Goal: Find specific page/section: Find specific page/section

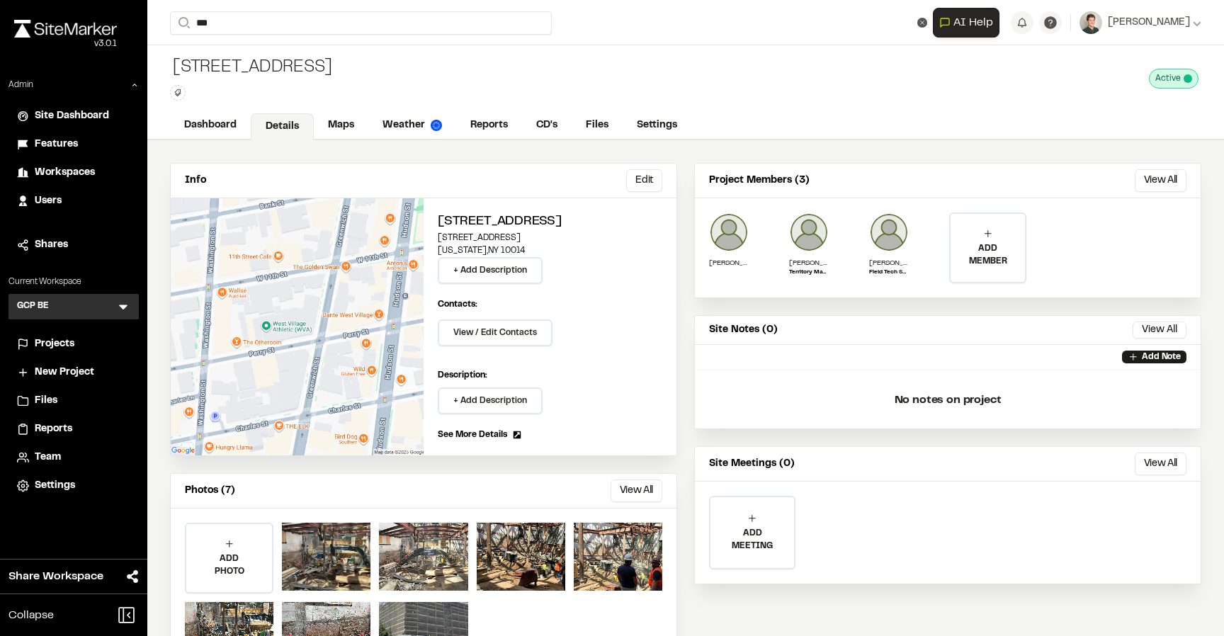
click at [127, 302] on icon at bounding box center [123, 307] width 14 height 14
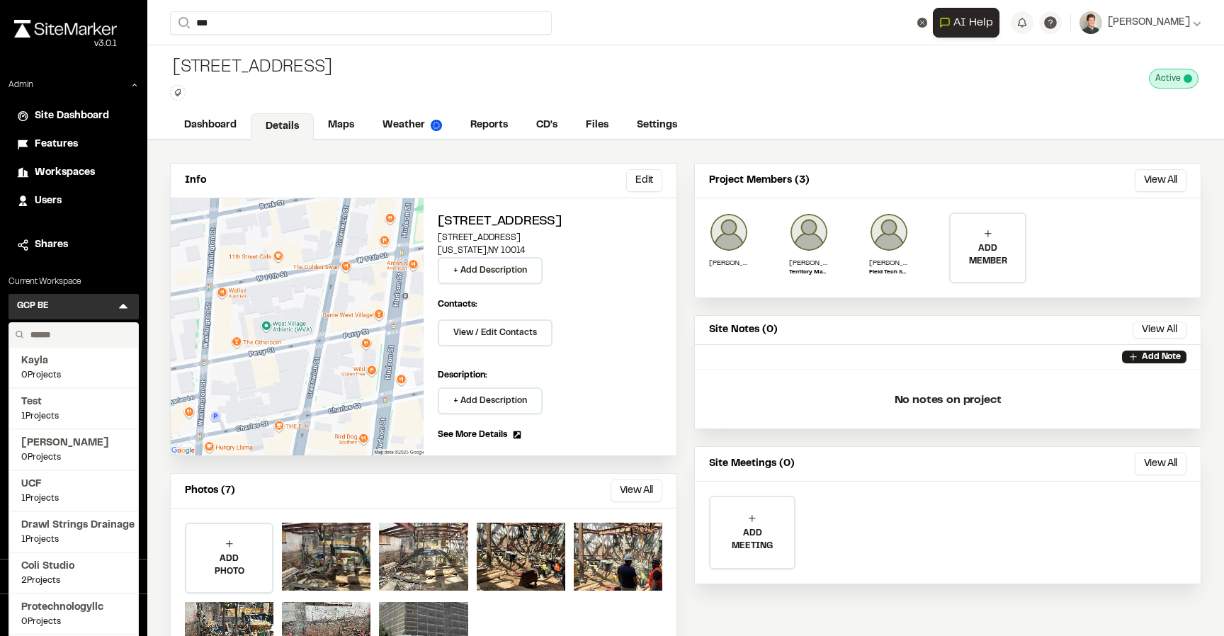
click at [59, 334] on input "text" at bounding box center [79, 335] width 108 height 24
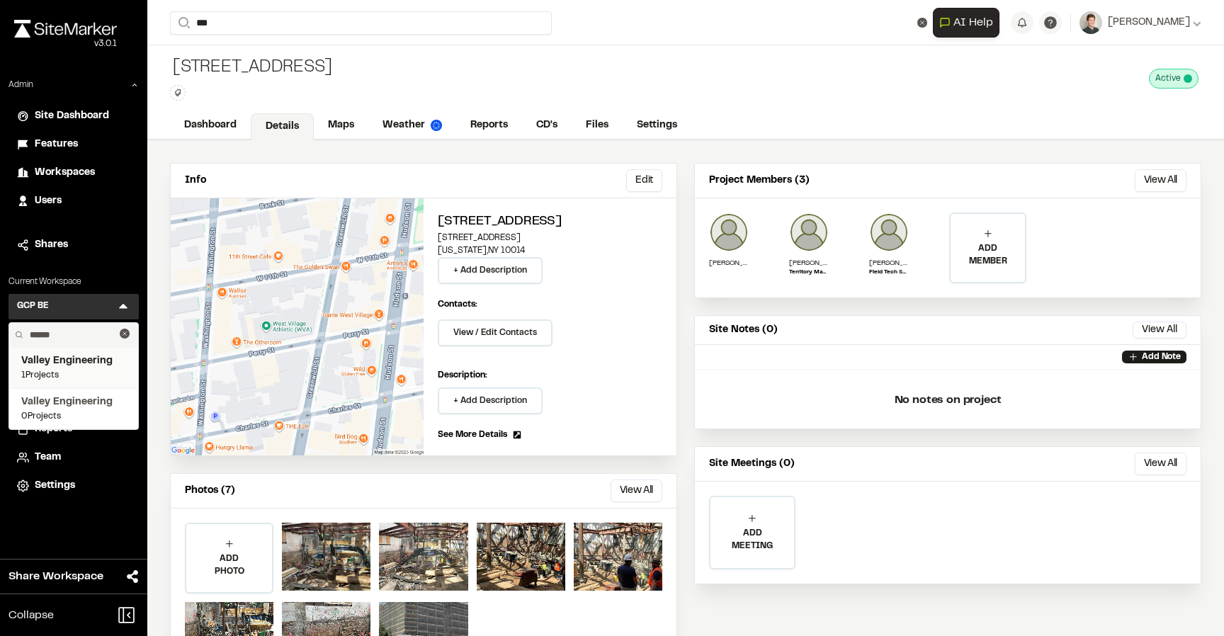
type input "******"
click at [62, 363] on span "Valley Engineering" at bounding box center [73, 361] width 105 height 16
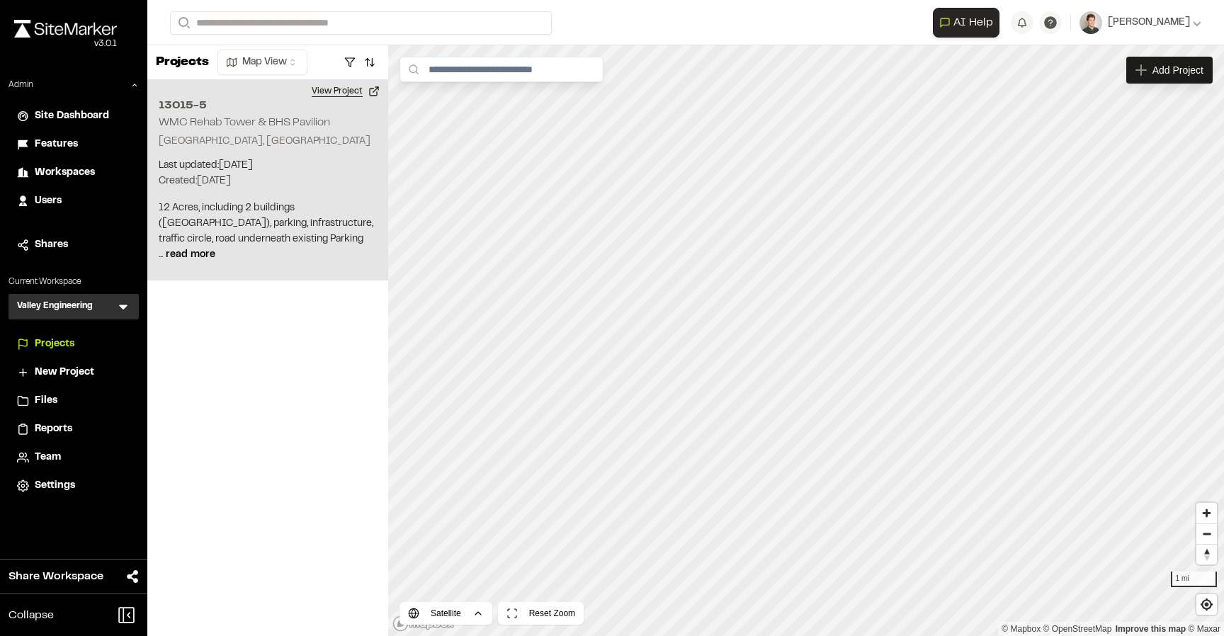
click at [343, 96] on button "View Project" at bounding box center [345, 91] width 85 height 23
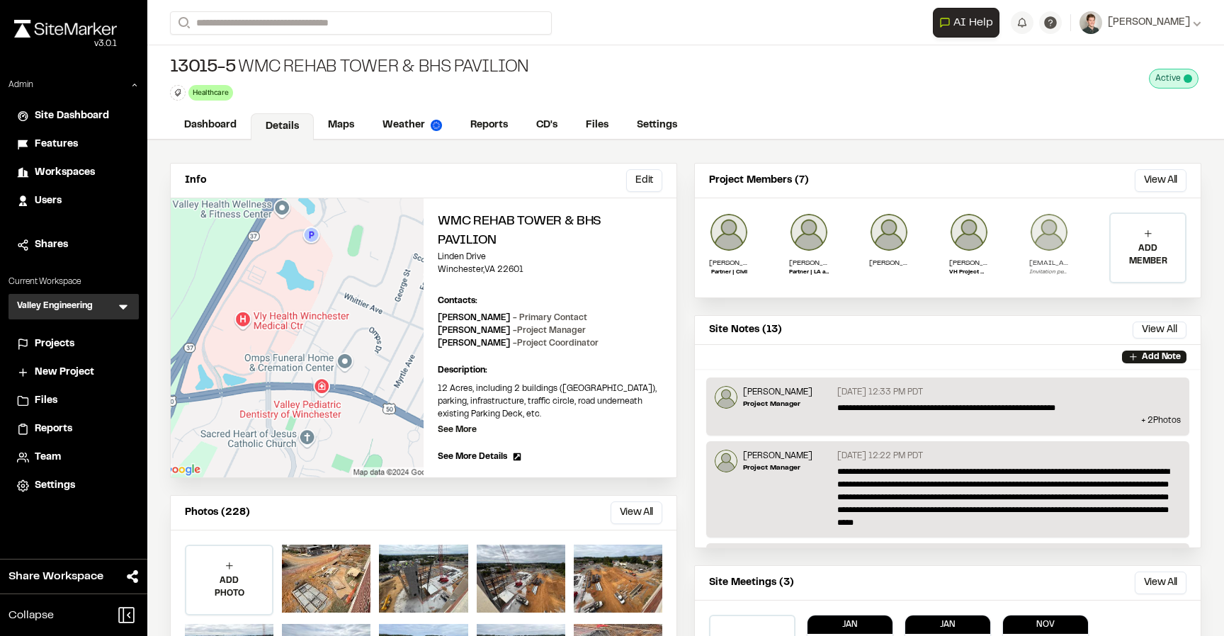
click at [1047, 244] on img at bounding box center [1049, 232] width 40 height 40
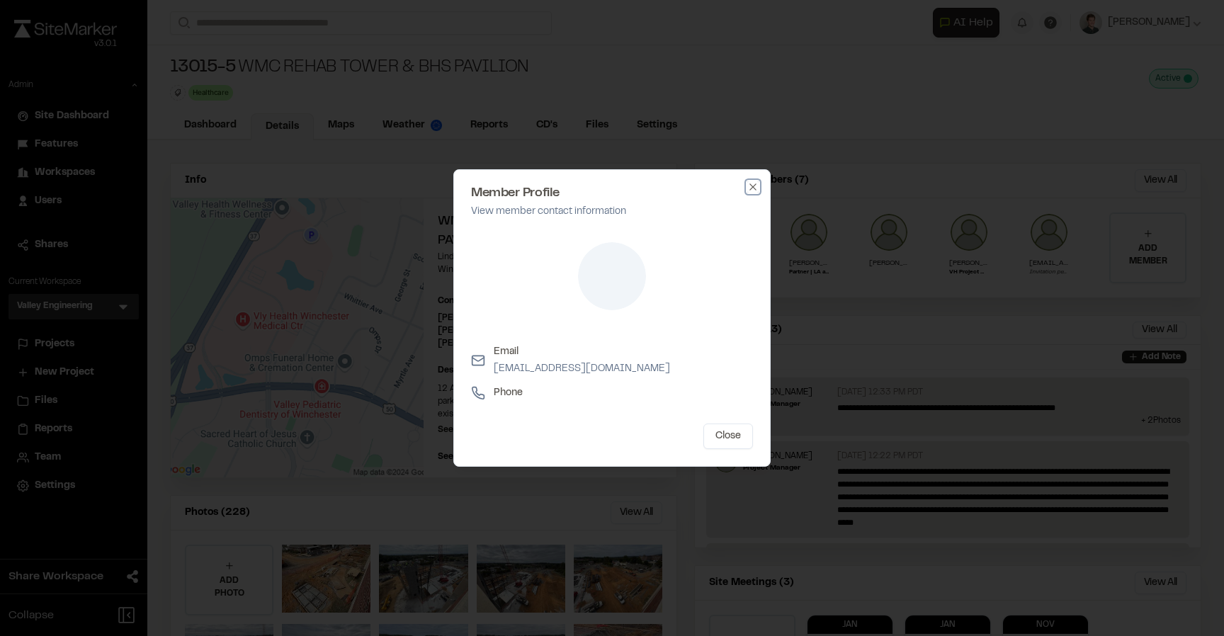
click at [754, 181] on icon "button" at bounding box center [752, 186] width 11 height 11
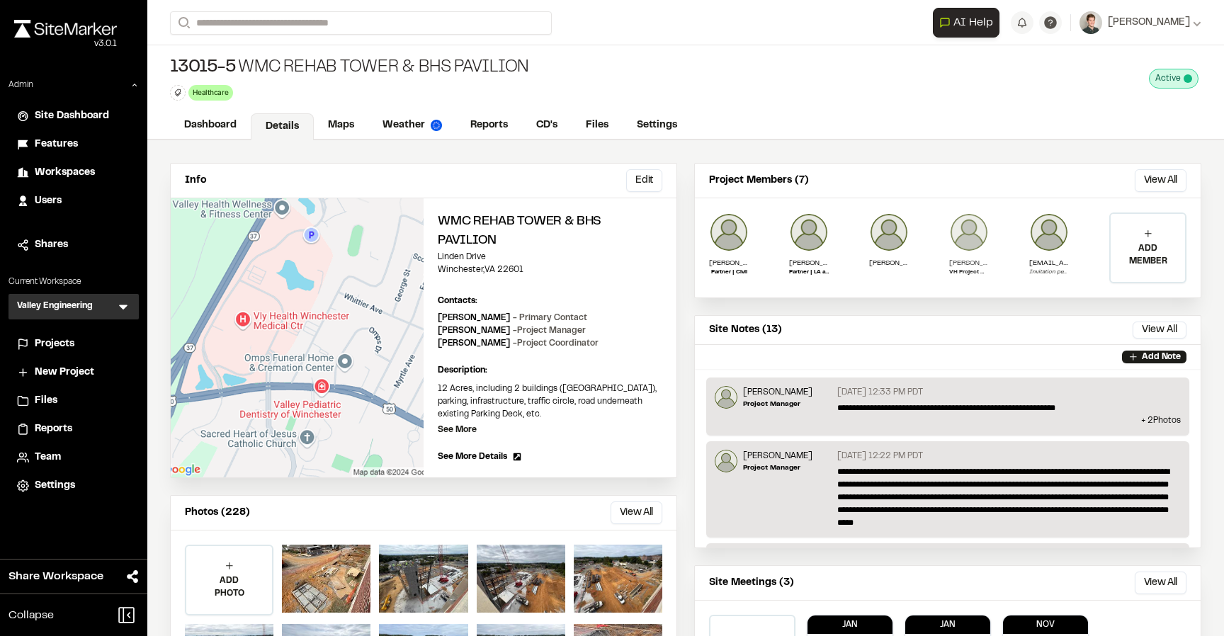
click at [967, 233] on img at bounding box center [969, 232] width 40 height 40
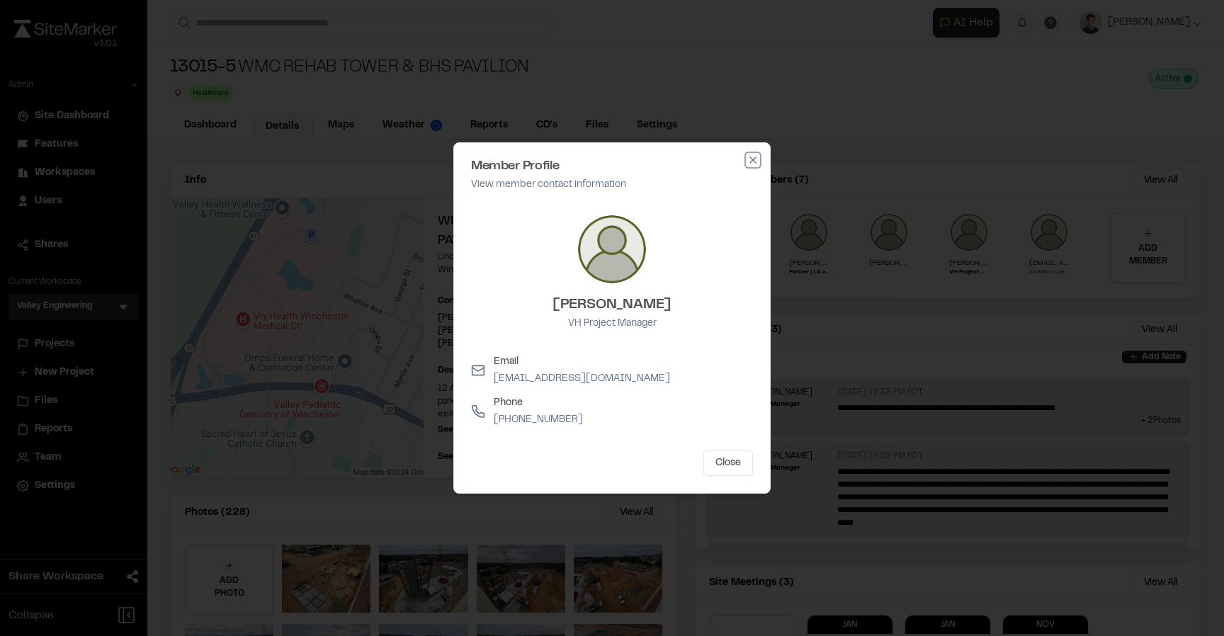
click at [756, 158] on icon "button" at bounding box center [752, 159] width 11 height 11
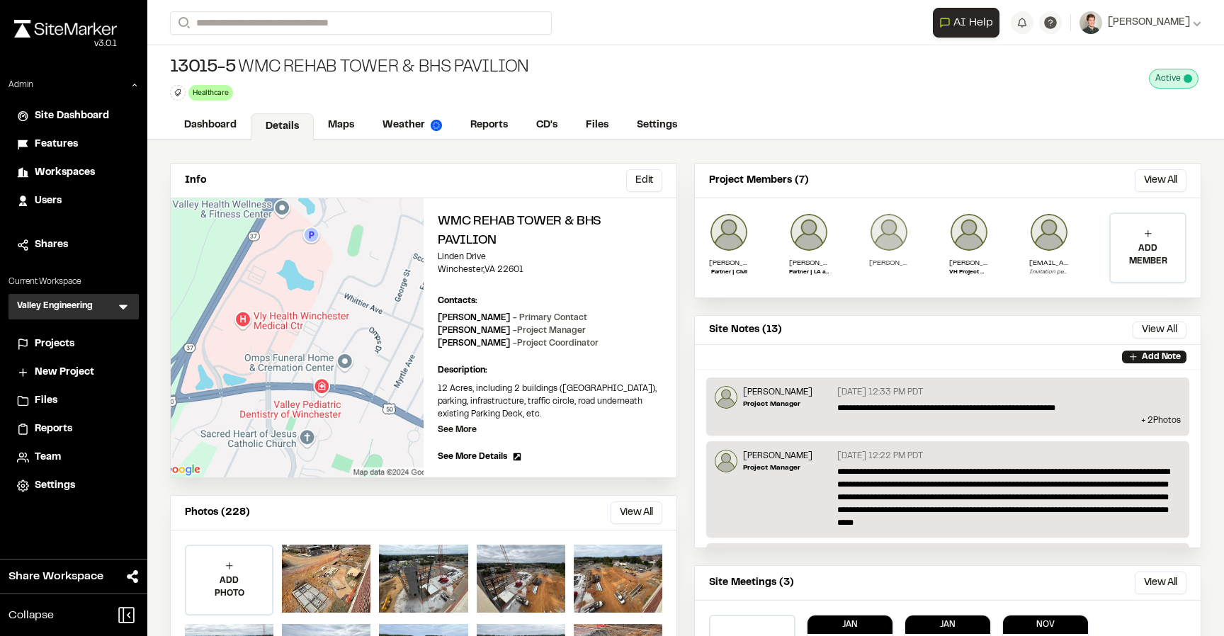
click at [894, 229] on img at bounding box center [889, 232] width 40 height 40
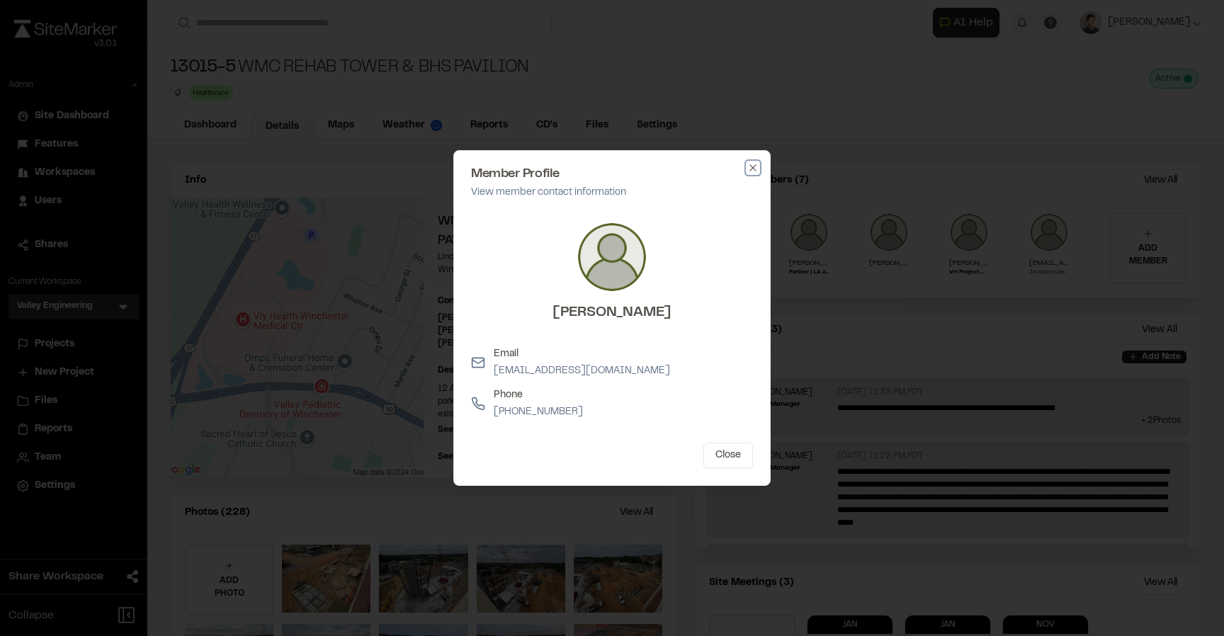
click at [747, 163] on icon "button" at bounding box center [752, 167] width 11 height 11
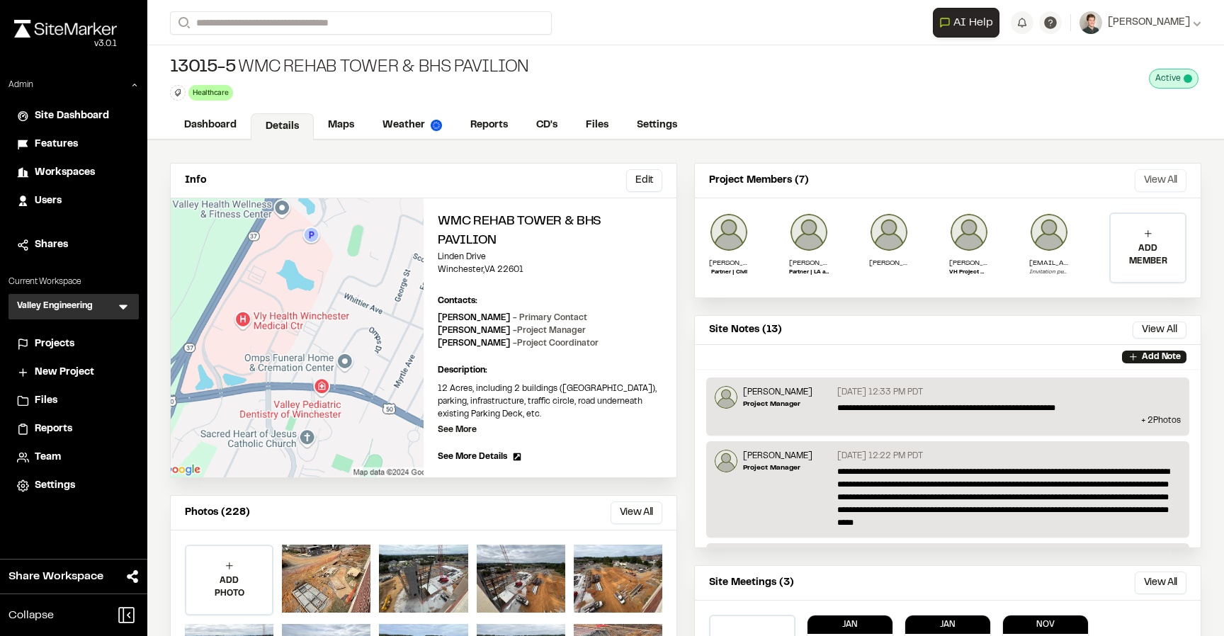
click at [1143, 184] on button "View All" at bounding box center [1161, 180] width 52 height 23
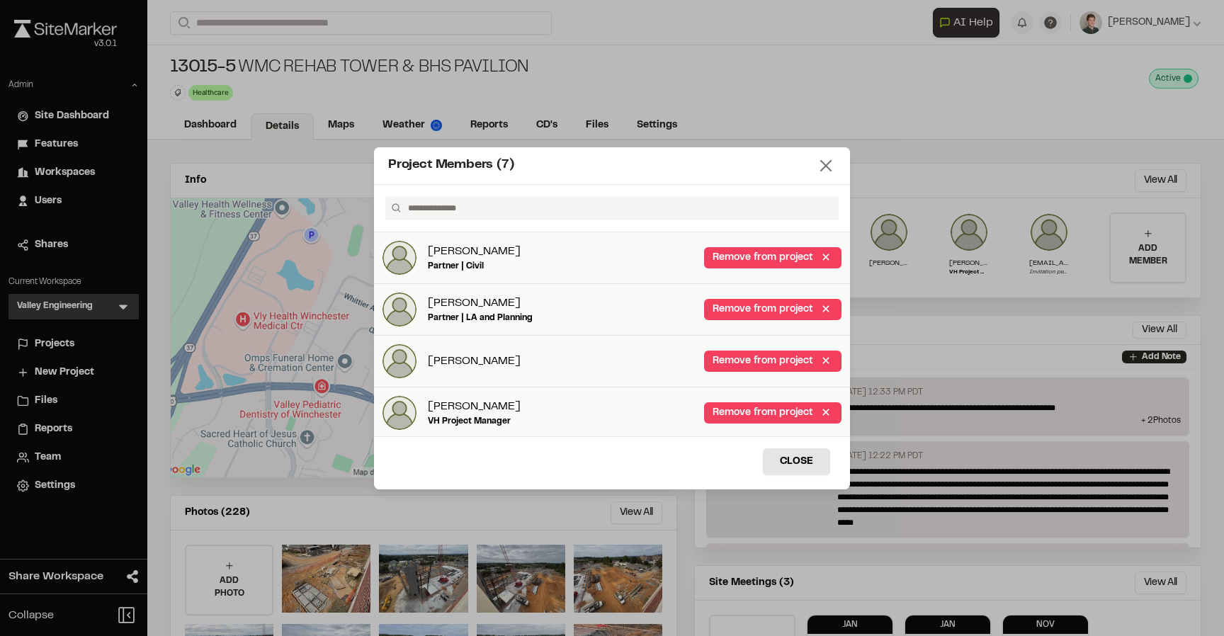
click at [824, 164] on line at bounding box center [826, 166] width 10 height 10
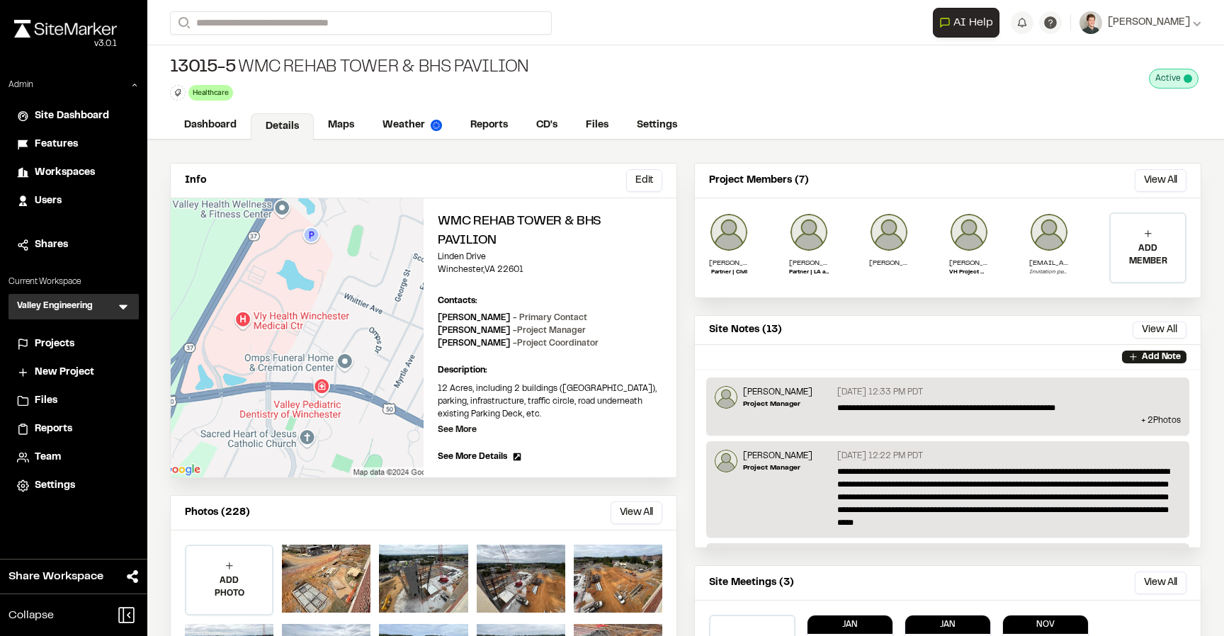
click at [320, 112] on div "Dashboard Details Maps Weather Reports CD's Files Settings" at bounding box center [685, 126] width 1076 height 28
click at [341, 127] on link "Maps" at bounding box center [342, 126] width 56 height 27
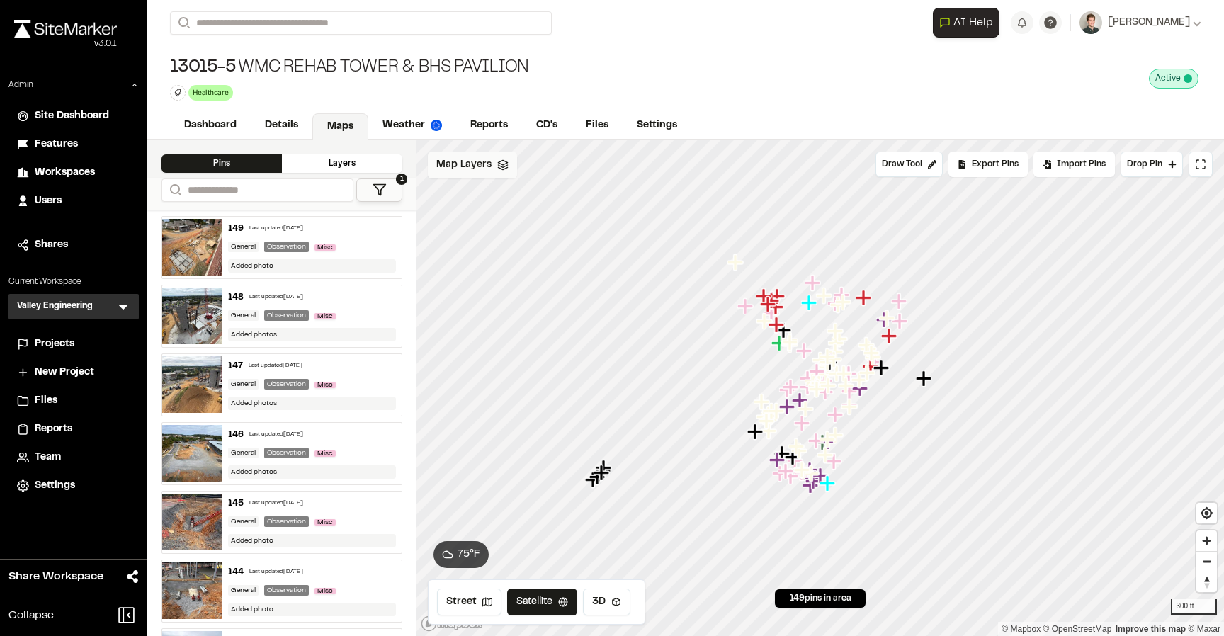
click at [471, 174] on div "Map Layers" at bounding box center [472, 165] width 89 height 27
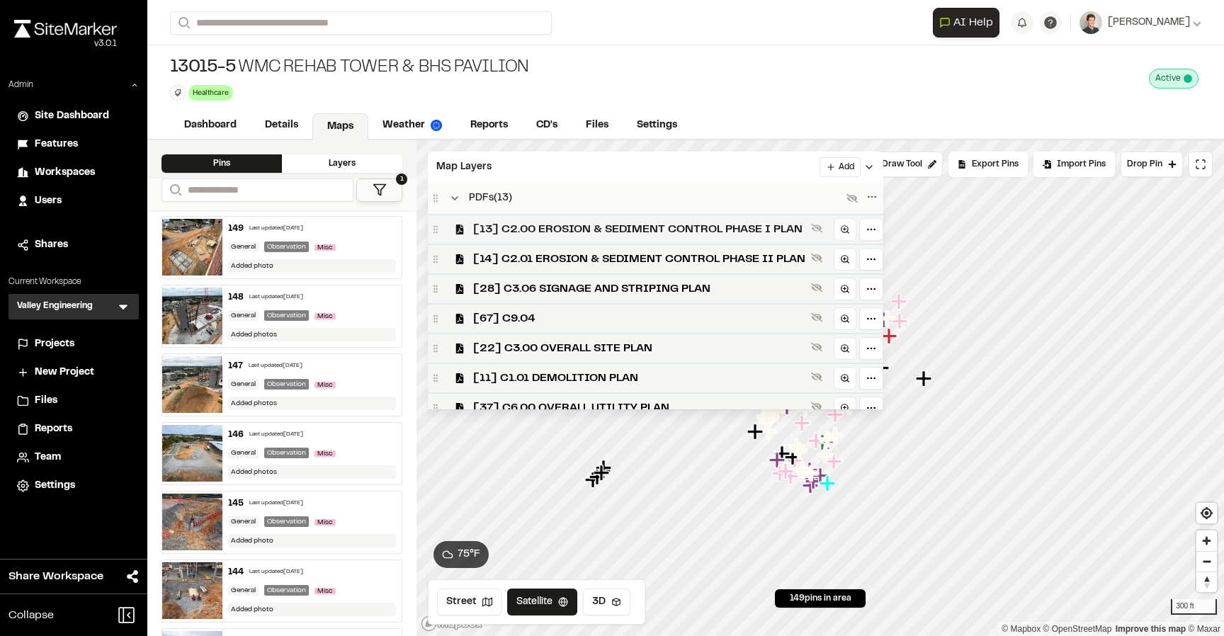
click at [499, 234] on span "[13] C2.00 EROSION & SEDIMENT CONTROL PHASE I PLAN" at bounding box center [639, 229] width 332 height 17
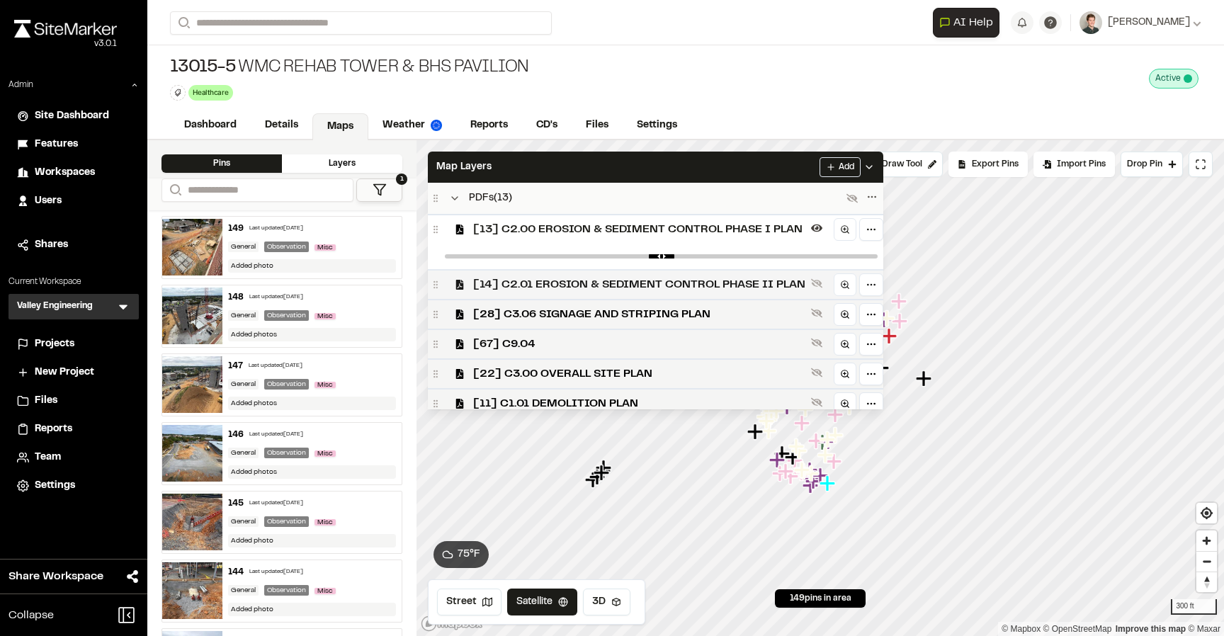
click at [536, 283] on span "[14] C2.01 EROSION & SEDIMENT CONTROL PHASE II PLAN" at bounding box center [639, 284] width 332 height 17
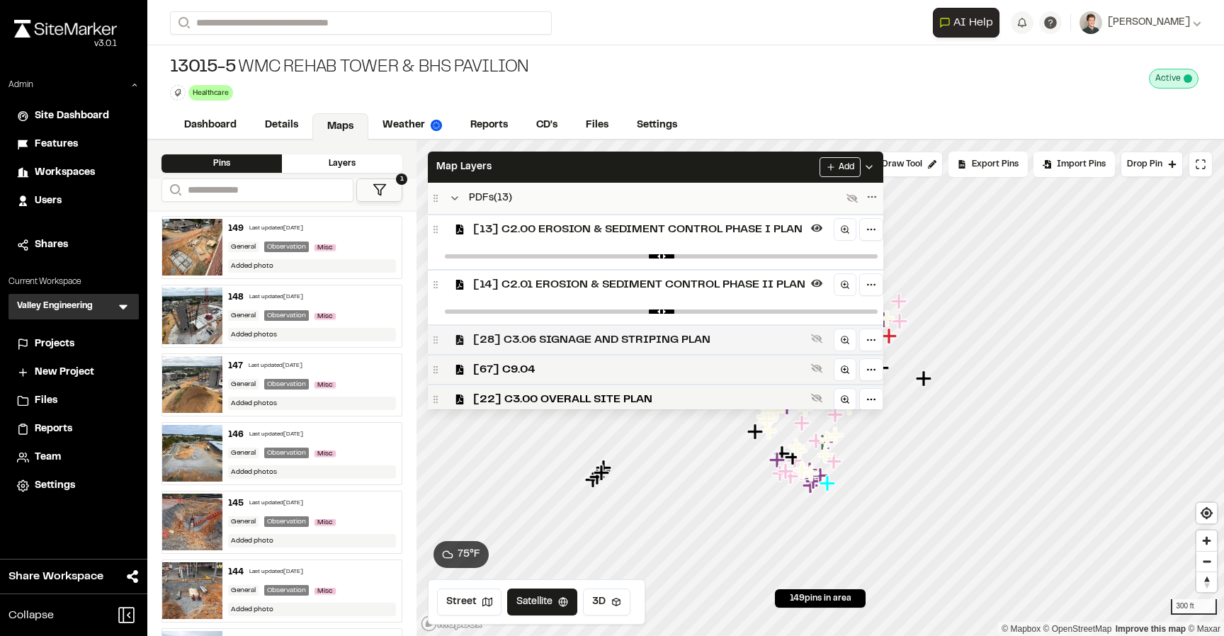
click at [557, 336] on span "[28] C3.06 SIGNAGE AND STRIPING PLAN" at bounding box center [639, 339] width 332 height 17
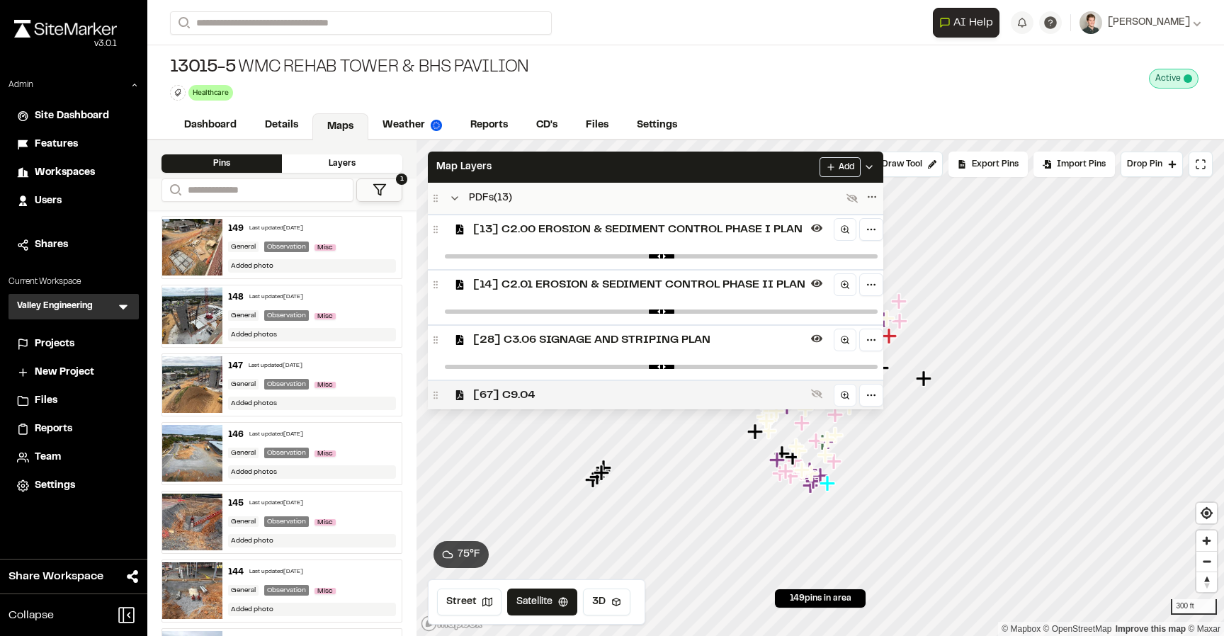
click at [530, 390] on span "[67] C9.04" at bounding box center [639, 395] width 332 height 17
click at [543, 402] on span "[67] C9.04" at bounding box center [639, 395] width 332 height 17
click at [544, 396] on span "[67] C9.04" at bounding box center [639, 395] width 332 height 17
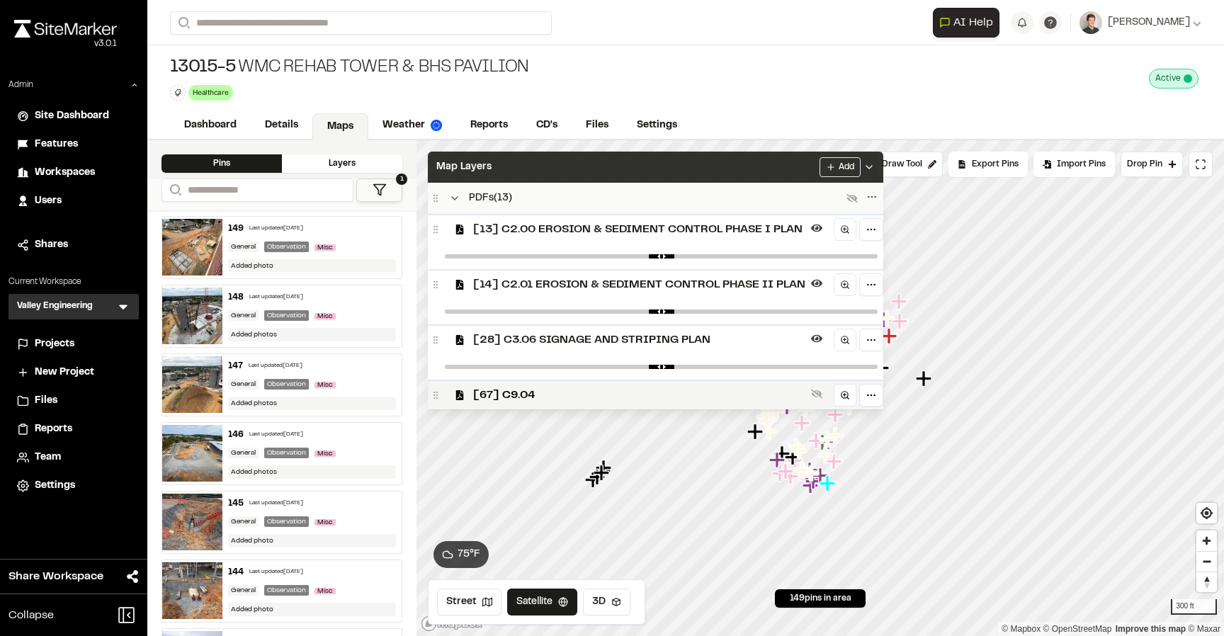
click at [598, 158] on div "Map Layers Add" at bounding box center [655, 167] width 455 height 31
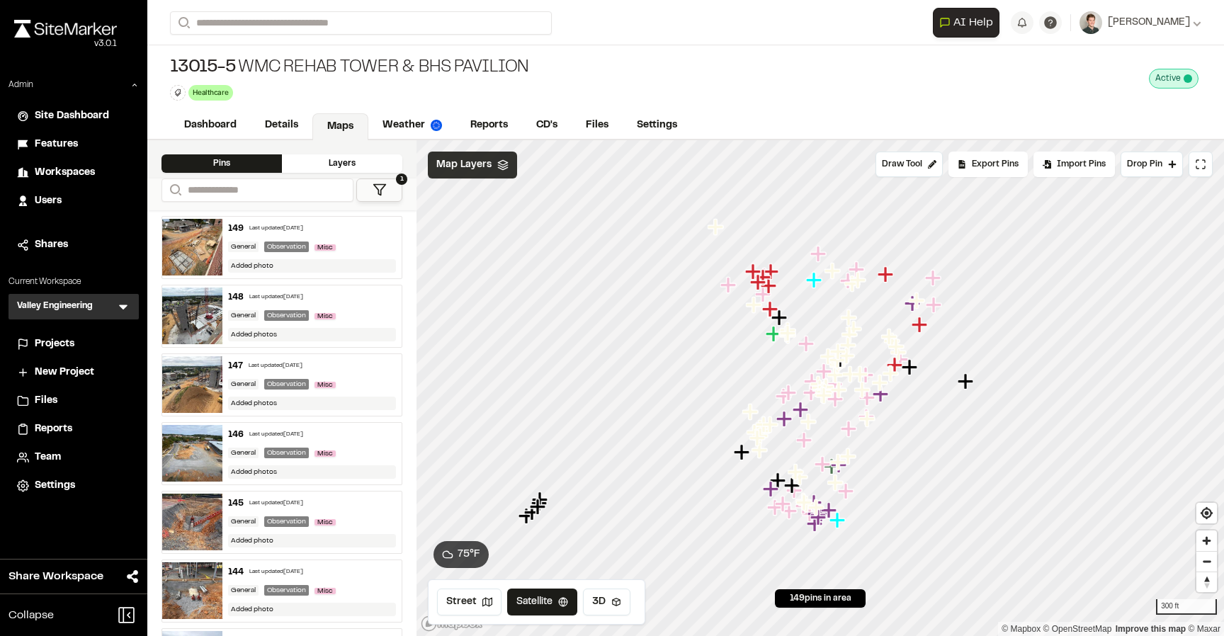
click at [492, 158] on div "Map Layers" at bounding box center [472, 165] width 89 height 27
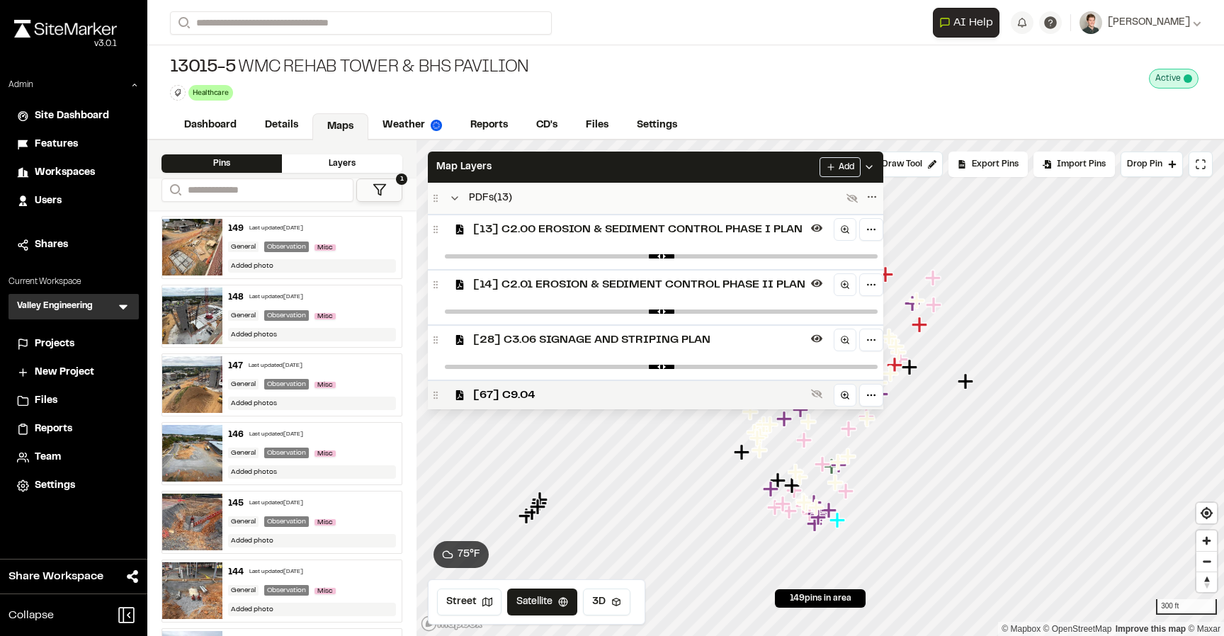
click at [506, 234] on span "[13] C2.00 EROSION & SEDIMENT CONTROL PHASE I PLAN" at bounding box center [639, 229] width 332 height 17
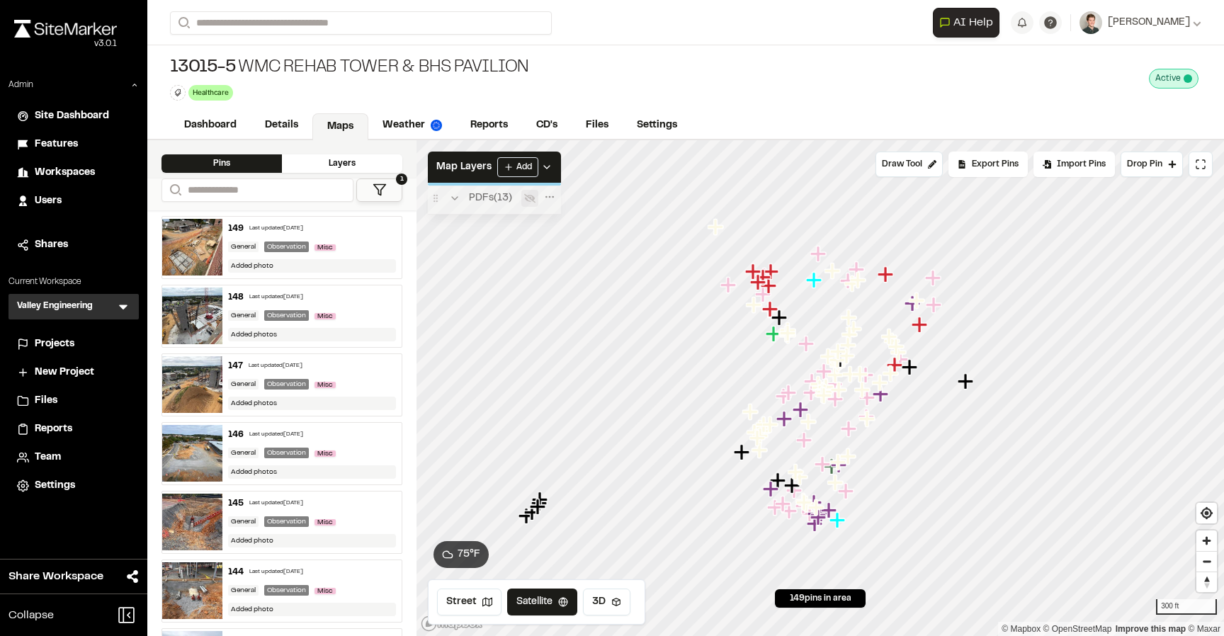
click at [524, 191] on div "PDFs ( 13 )" at bounding box center [494, 198] width 133 height 31
click at [463, 196] on div "PDFs ( 13 )" at bounding box center [476, 198] width 91 height 17
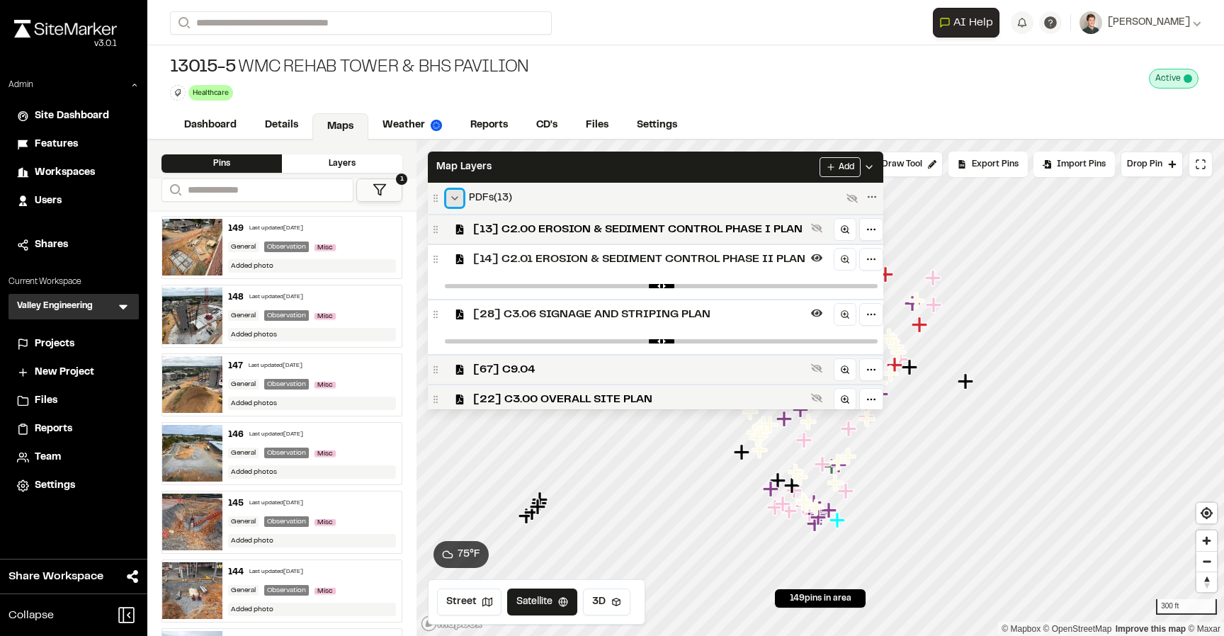
click at [457, 197] on polyline at bounding box center [455, 198] width 6 height 3
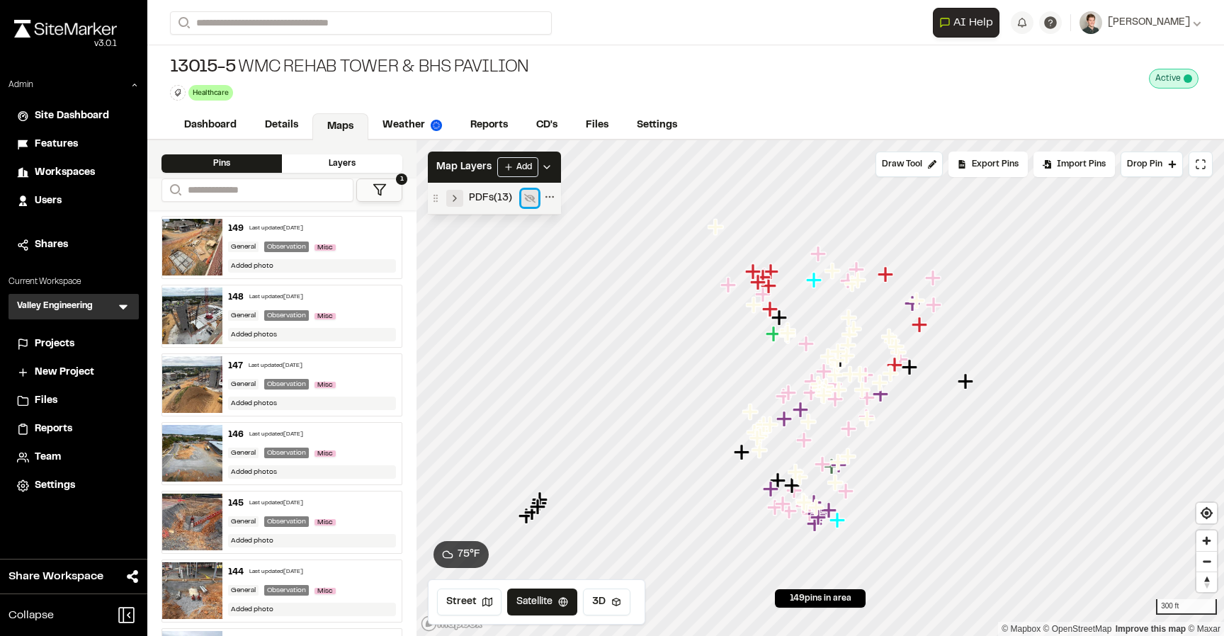
click at [528, 199] on icon at bounding box center [529, 198] width 11 height 11
click at [528, 200] on icon at bounding box center [529, 199] width 11 height 8
click at [465, 201] on div "PDFs ( 13 )" at bounding box center [476, 198] width 91 height 17
click at [456, 196] on icon at bounding box center [454, 198] width 11 height 11
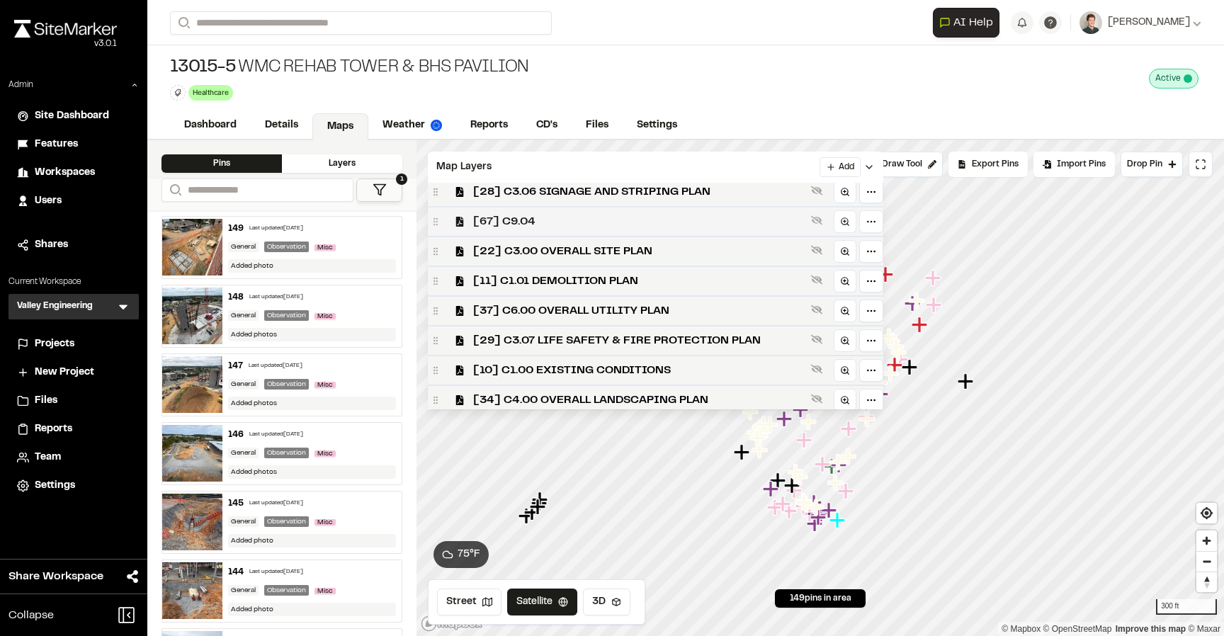
scroll to position [191, 0]
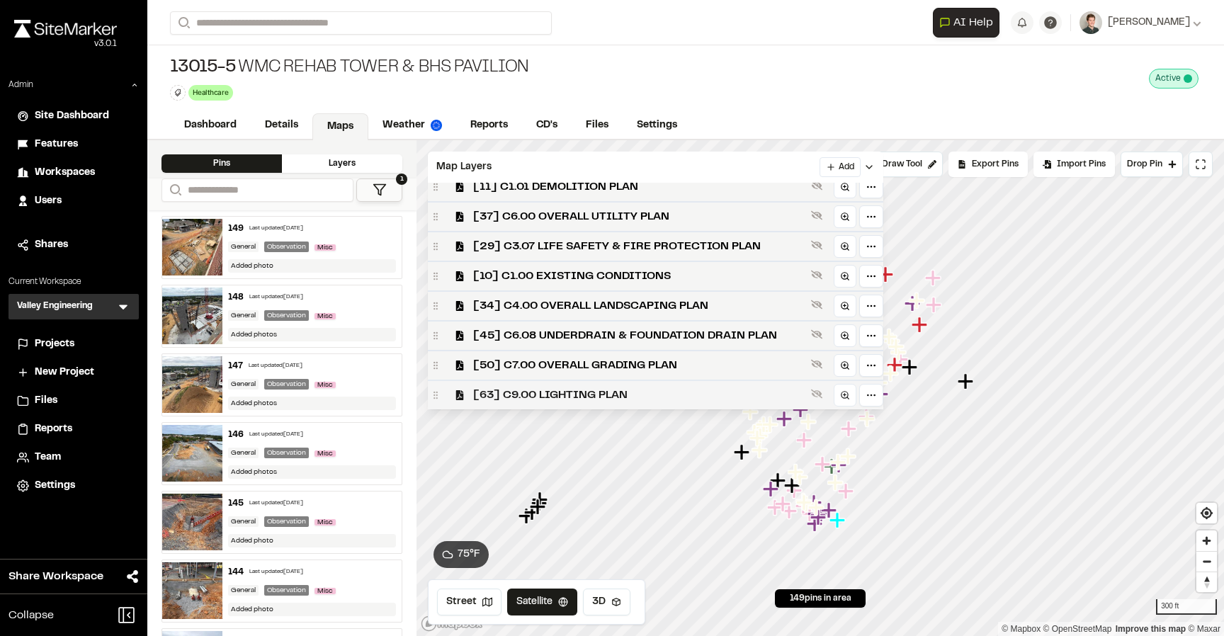
click at [542, 382] on PLAN"] "[63] C9.00 LIGHTING PLAN" at bounding box center [655, 395] width 455 height 30
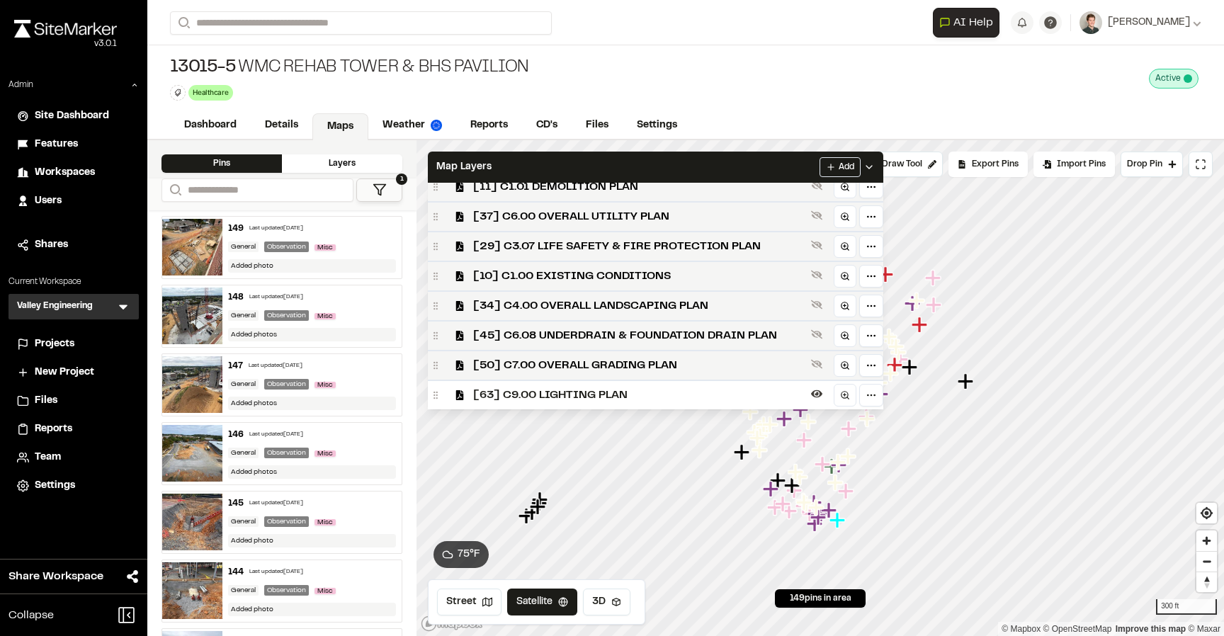
click at [542, 387] on span "[63] C9.00 LIGHTING PLAN" at bounding box center [639, 395] width 332 height 17
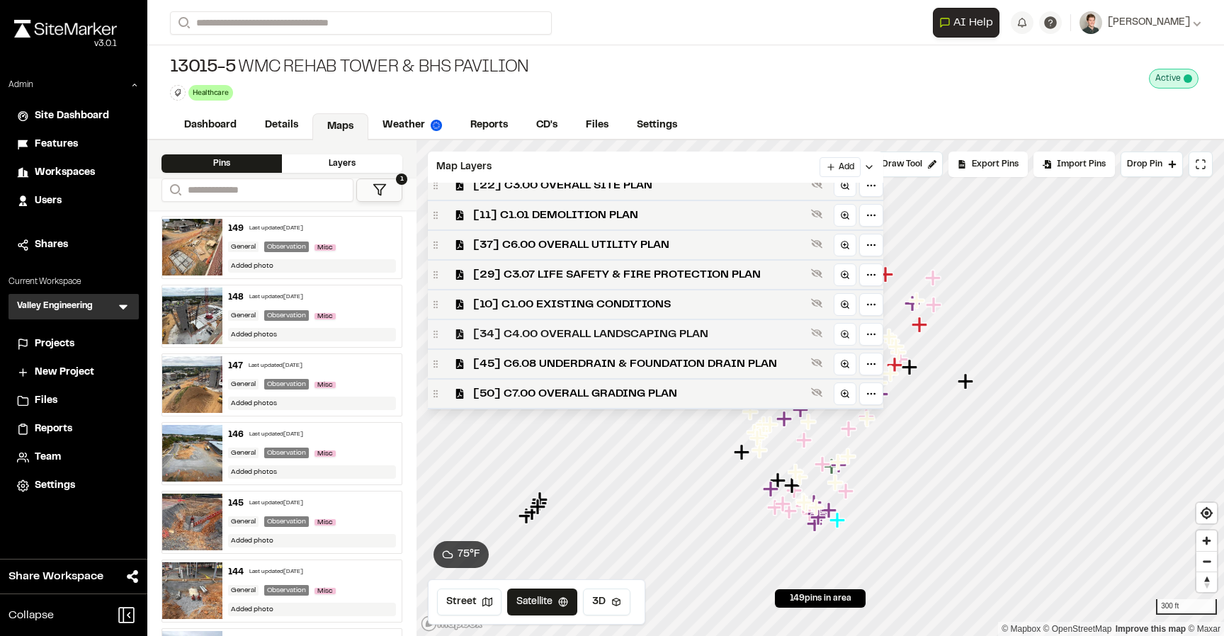
scroll to position [154, 0]
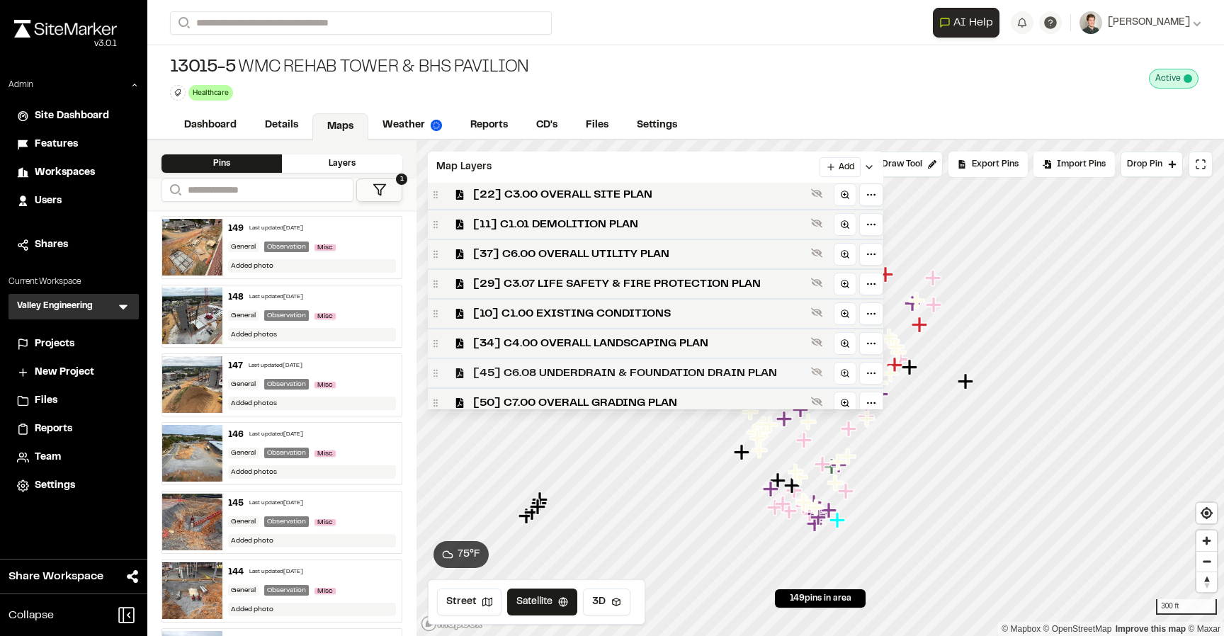
click at [567, 367] on span "[45] C6.08 UNDERDRAIN & FOUNDATION DRAIN PLAN" at bounding box center [639, 373] width 332 height 17
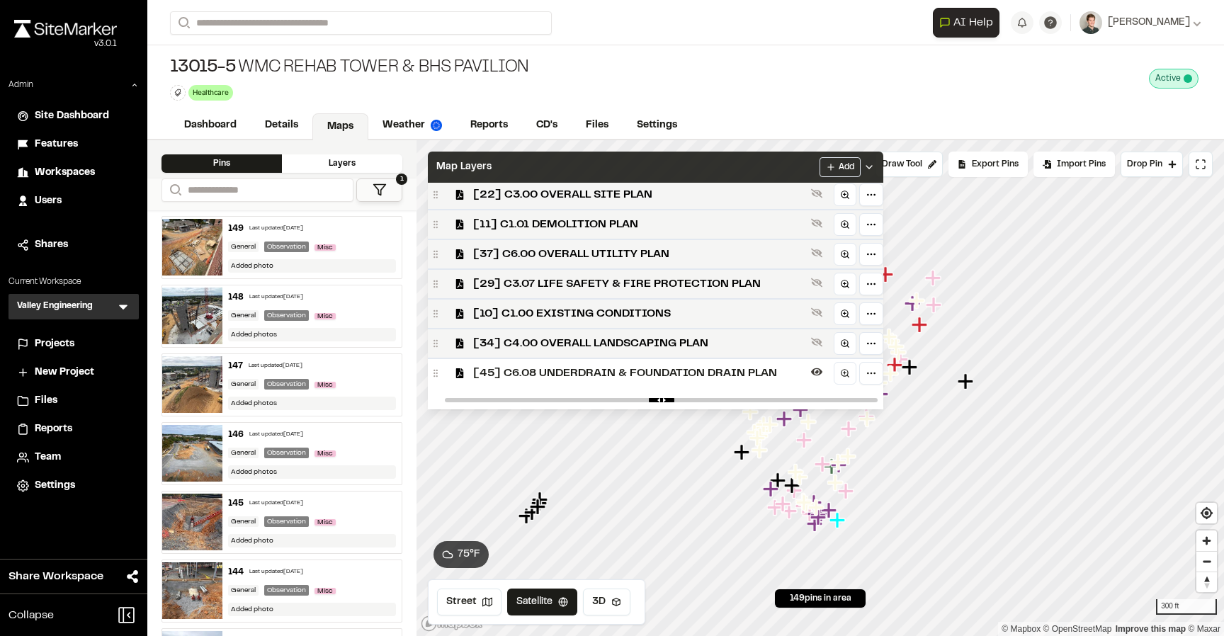
click at [524, 160] on div "Map Layers Add" at bounding box center [655, 167] width 455 height 31
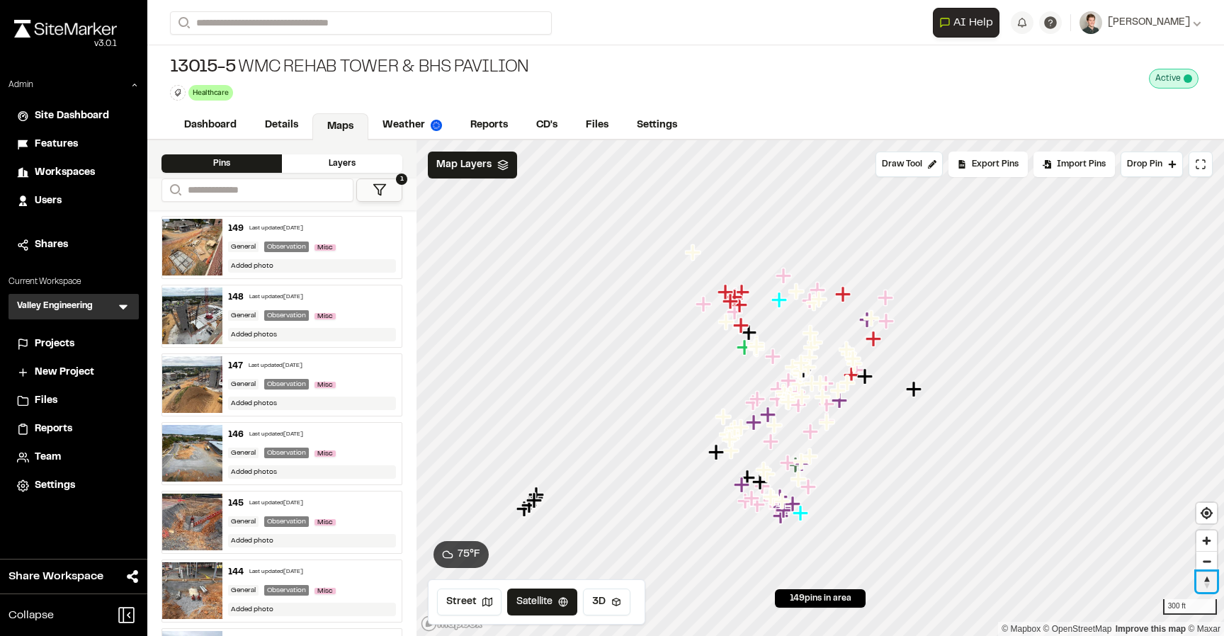
click at [1207, 582] on span "Reset bearing to north" at bounding box center [1206, 582] width 21 height 20
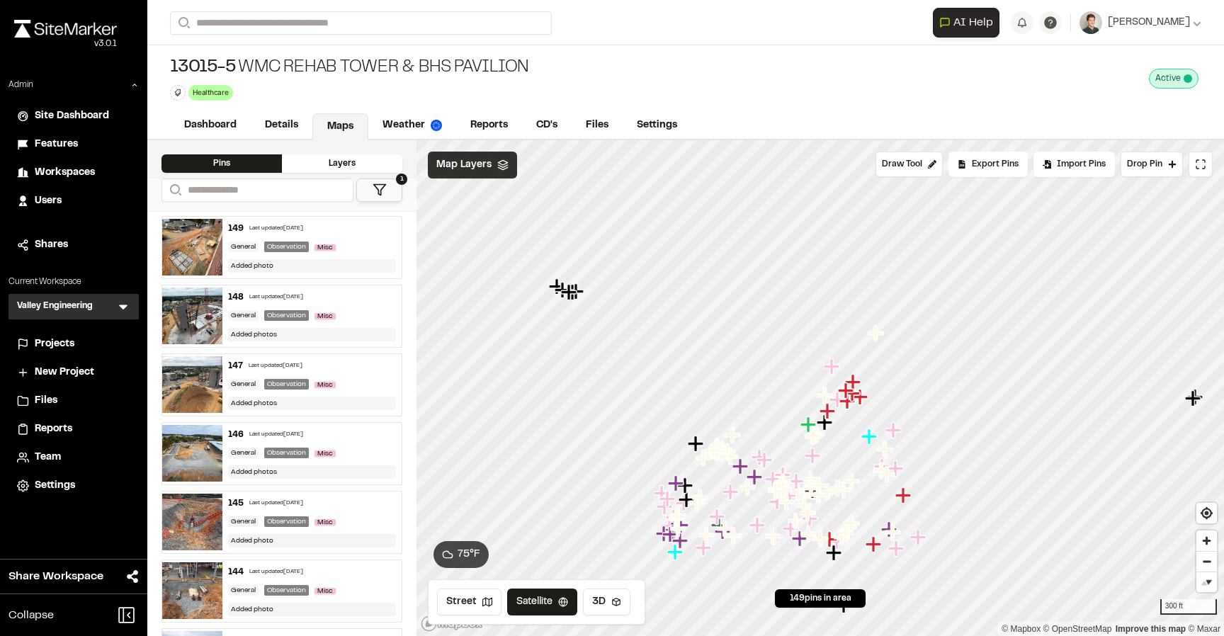
click at [491, 166] on div "Map Layers" at bounding box center [472, 165] width 89 height 27
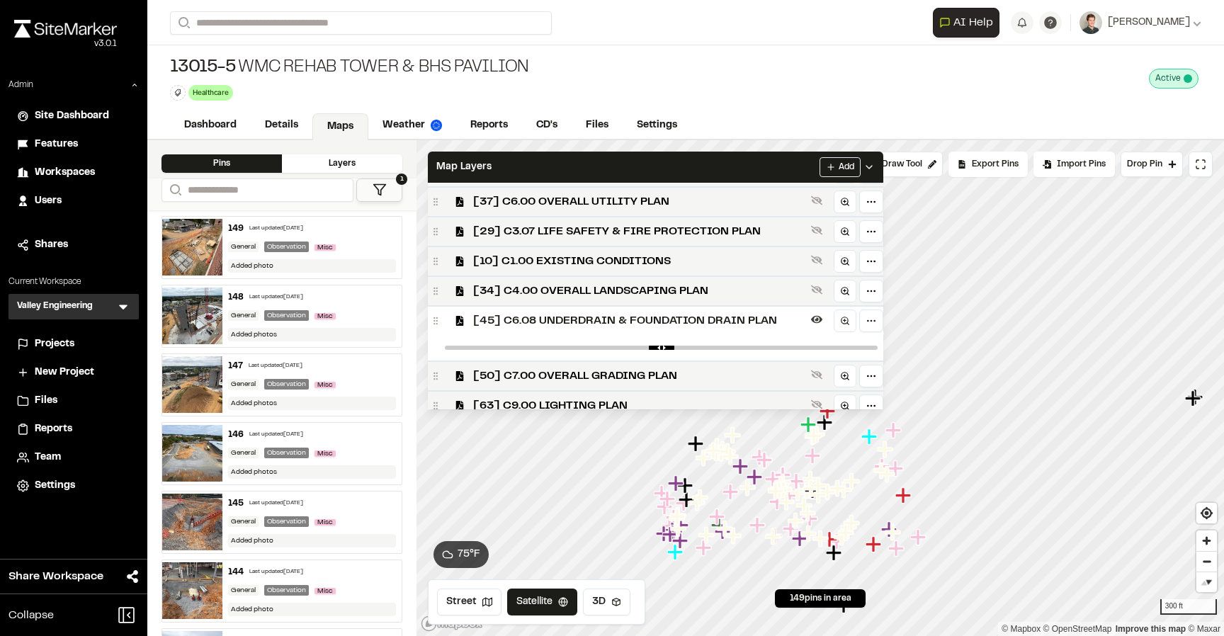
scroll to position [217, 0]
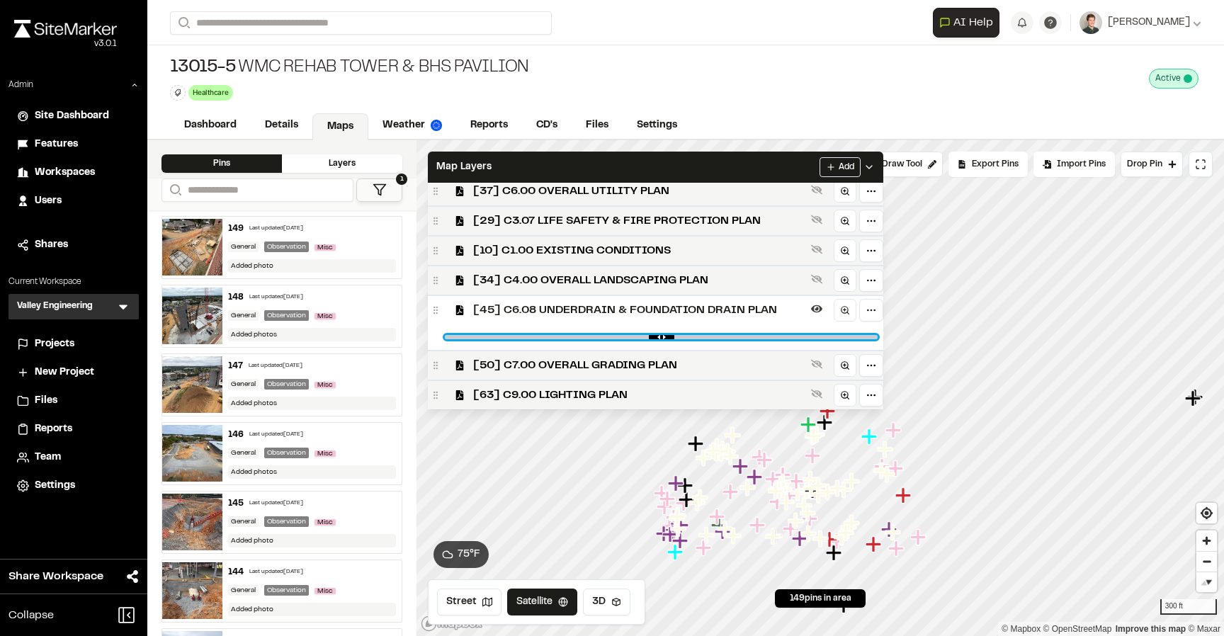
drag, startPoint x: 858, startPoint y: 334, endPoint x: 723, endPoint y: 336, distance: 135.3
type PLAN"] "****"
click at [723, 336] on PLAN"] "range" at bounding box center [661, 337] width 433 height 4
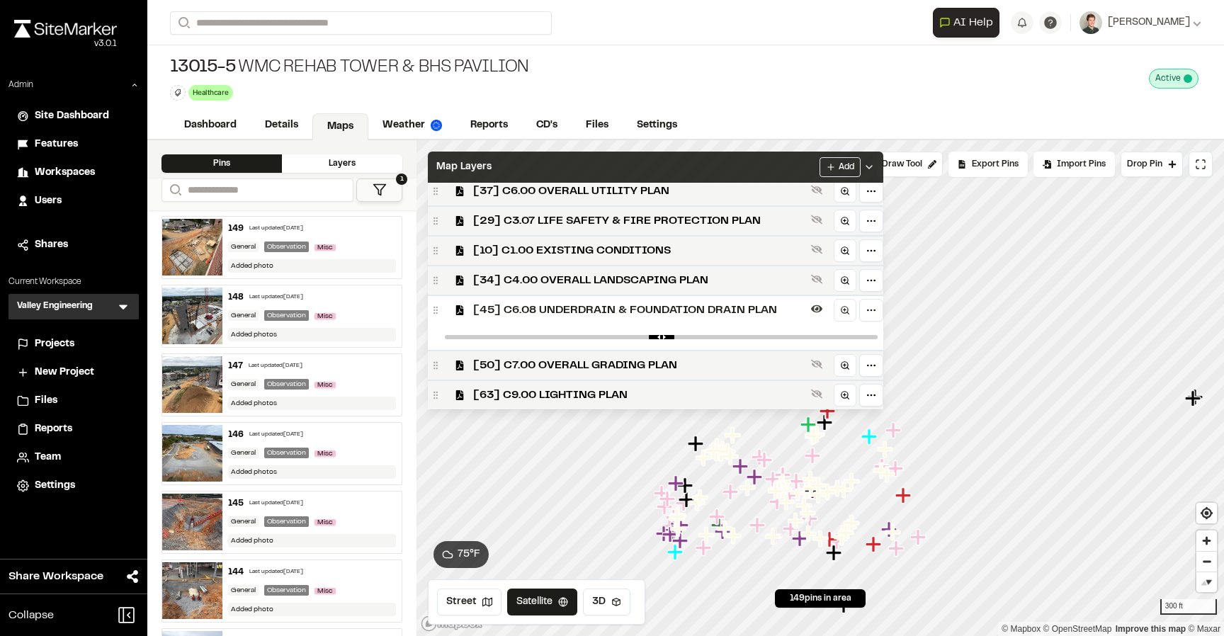
click at [684, 167] on div "Map Layers Add" at bounding box center [655, 167] width 455 height 31
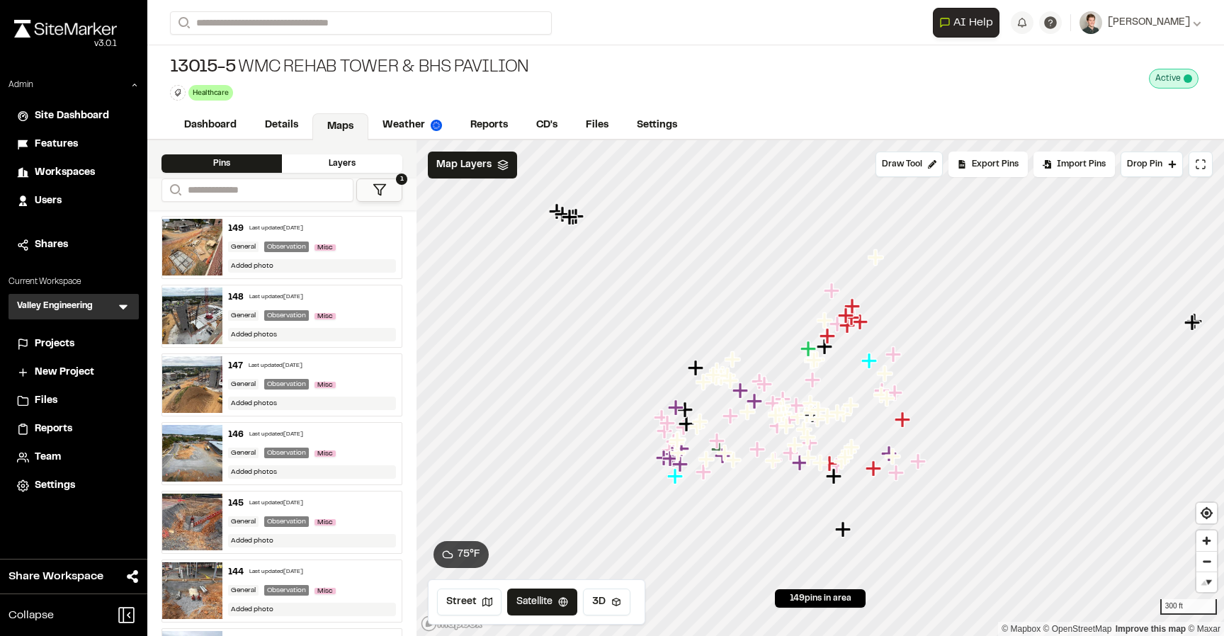
click at [377, 192] on icon at bounding box center [380, 190] width 14 height 14
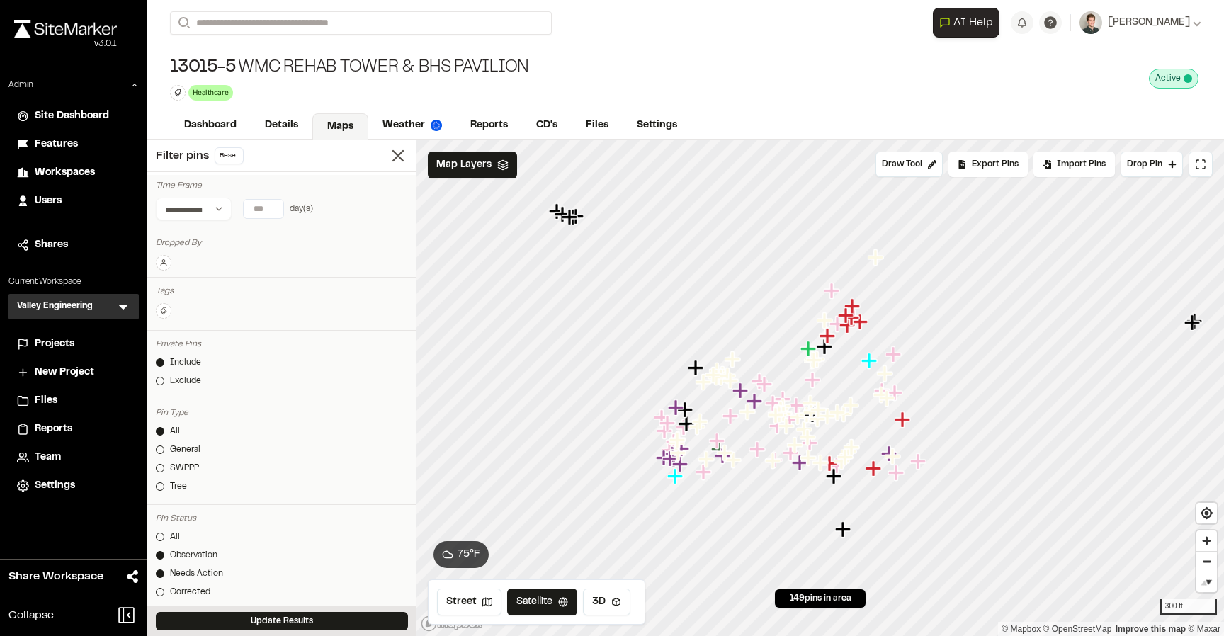
click at [164, 555] on link "Observation" at bounding box center [282, 555] width 252 height 13
click at [197, 618] on button "Update Results" at bounding box center [282, 621] width 252 height 18
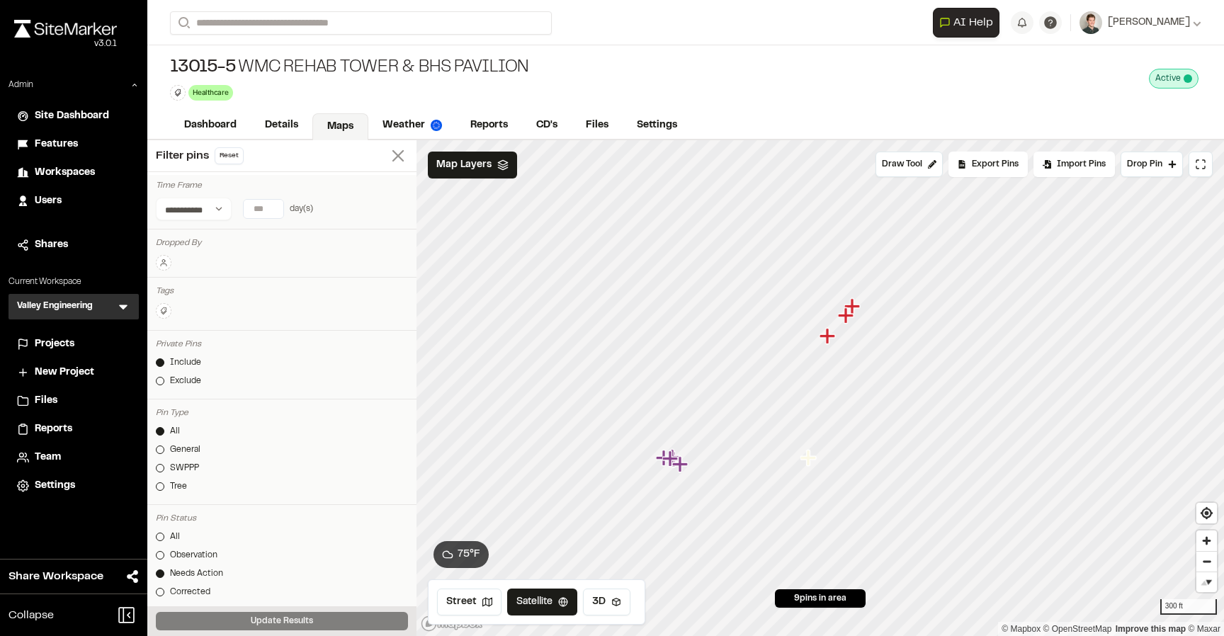
click at [399, 154] on line at bounding box center [398, 156] width 10 height 10
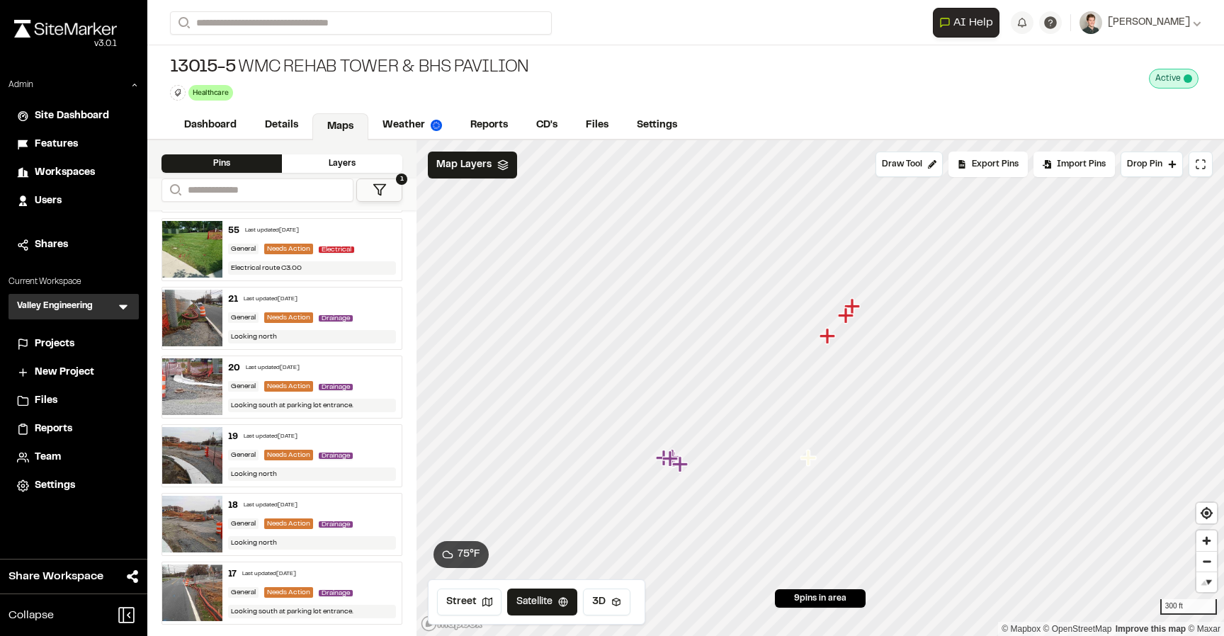
scroll to position [0, 0]
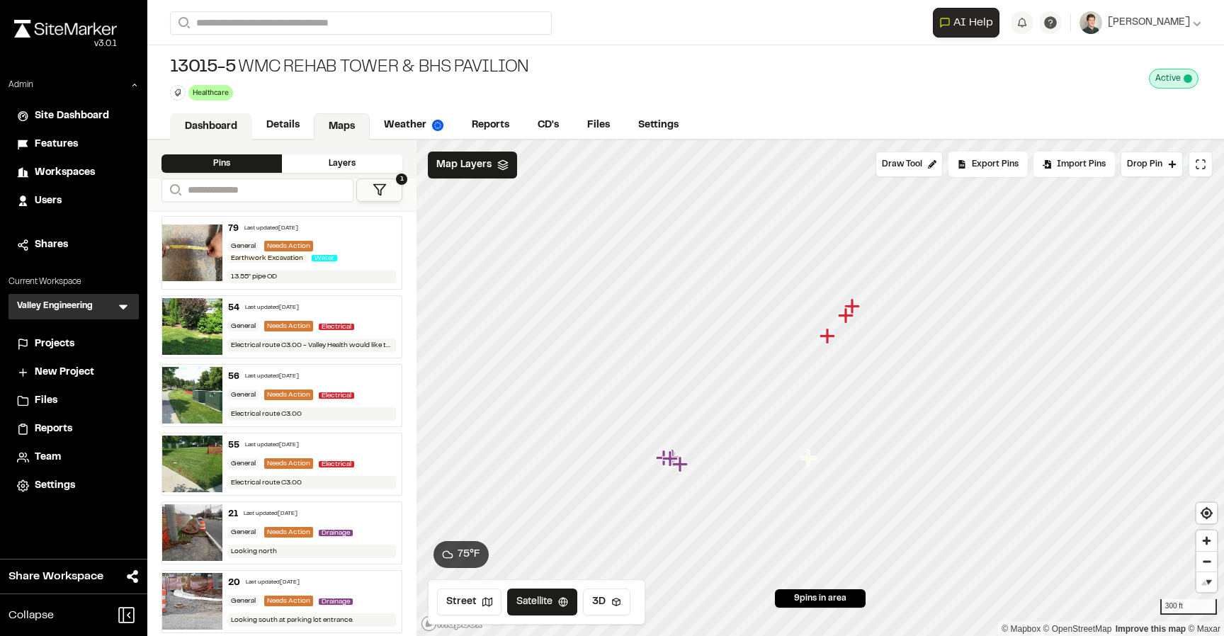
click at [217, 119] on link "Dashboard" at bounding box center [211, 126] width 82 height 27
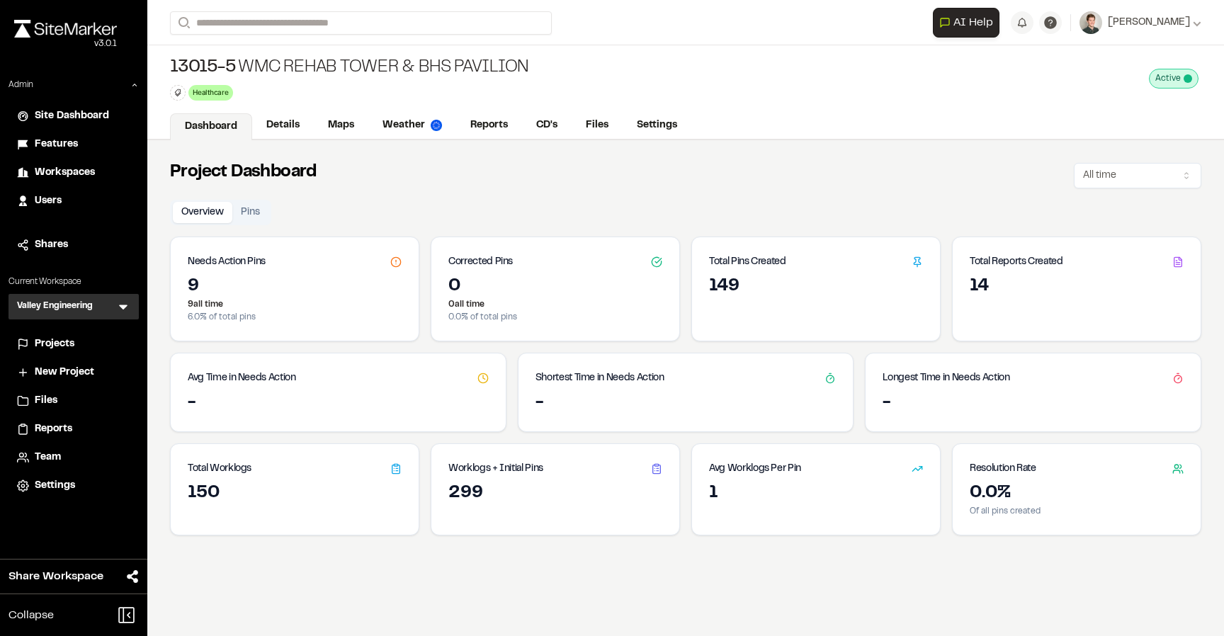
click at [200, 303] on p "9 all time" at bounding box center [295, 304] width 214 height 13
drag, startPoint x: 232, startPoint y: 305, endPoint x: 181, endPoint y: 304, distance: 51.0
click at [181, 304] on div "9 9 all time 6.0 % of total pins" at bounding box center [295, 307] width 248 height 65
click at [314, 308] on p "9 all time" at bounding box center [295, 304] width 214 height 13
click at [351, 127] on link "Maps" at bounding box center [342, 126] width 56 height 27
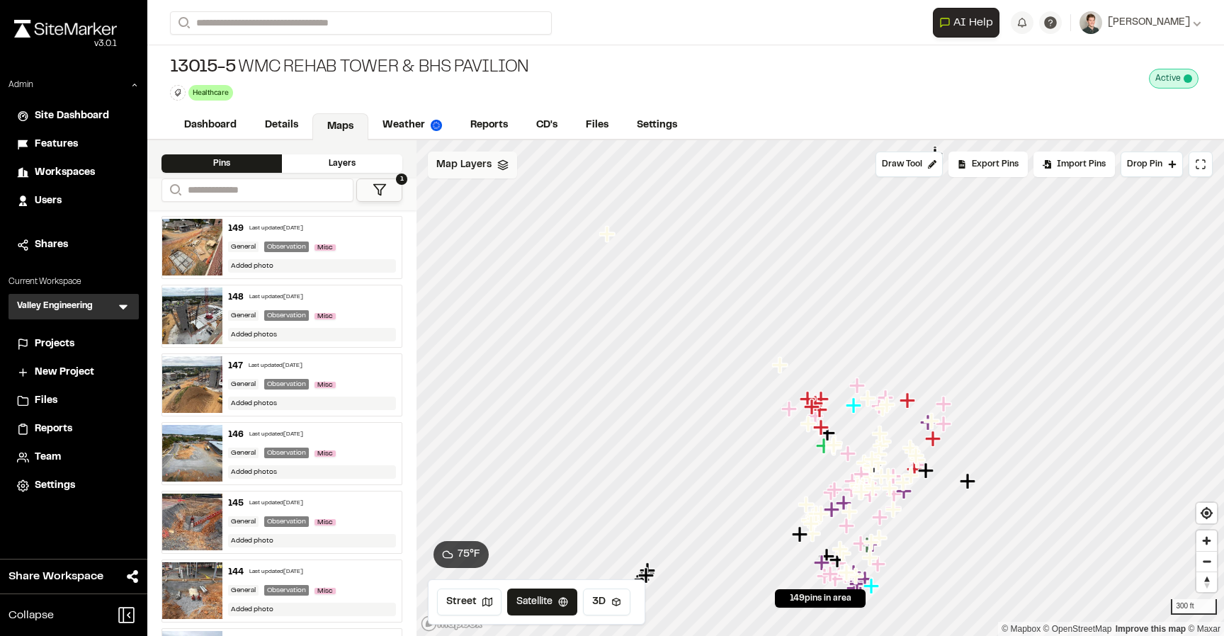
click at [483, 169] on span "Map Layers" at bounding box center [463, 165] width 55 height 16
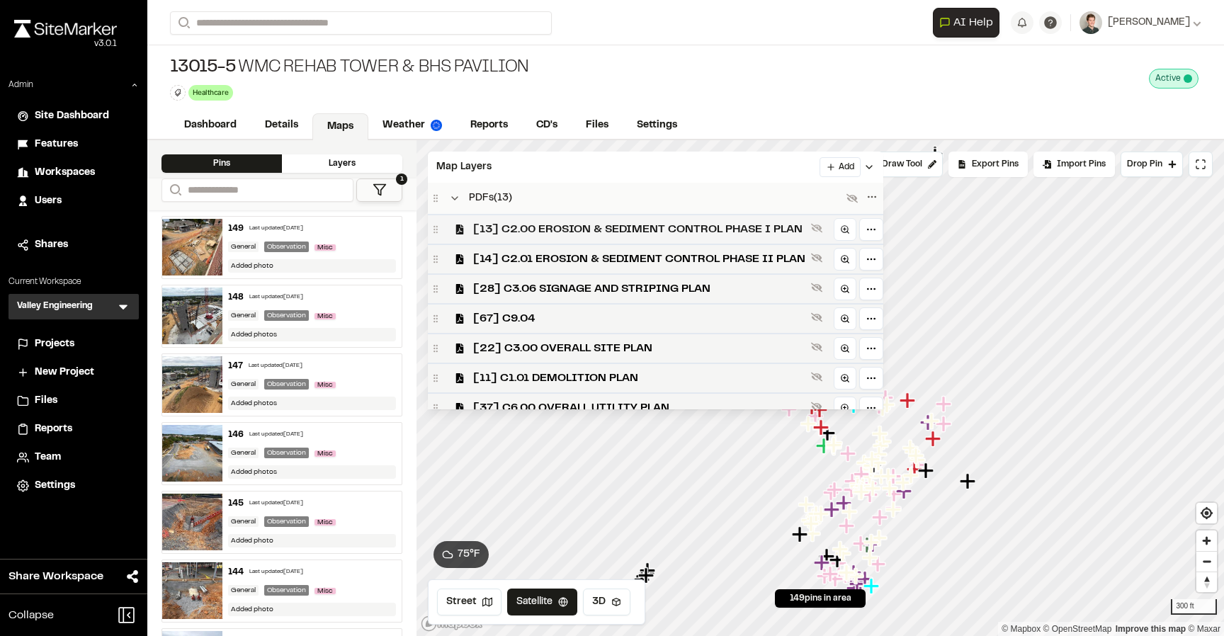
click at [530, 235] on span "[13] C2.00 EROSION & SEDIMENT CONTROL PHASE I PLAN" at bounding box center [639, 229] width 332 height 17
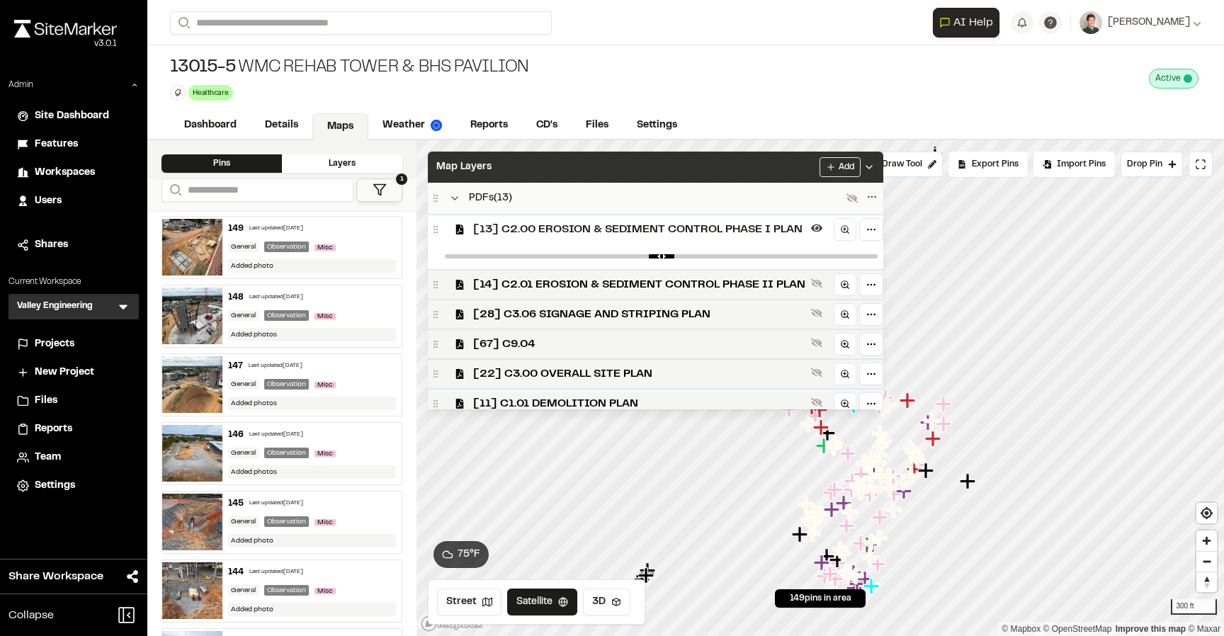
click at [542, 181] on div "Map Layers Add" at bounding box center [655, 167] width 455 height 31
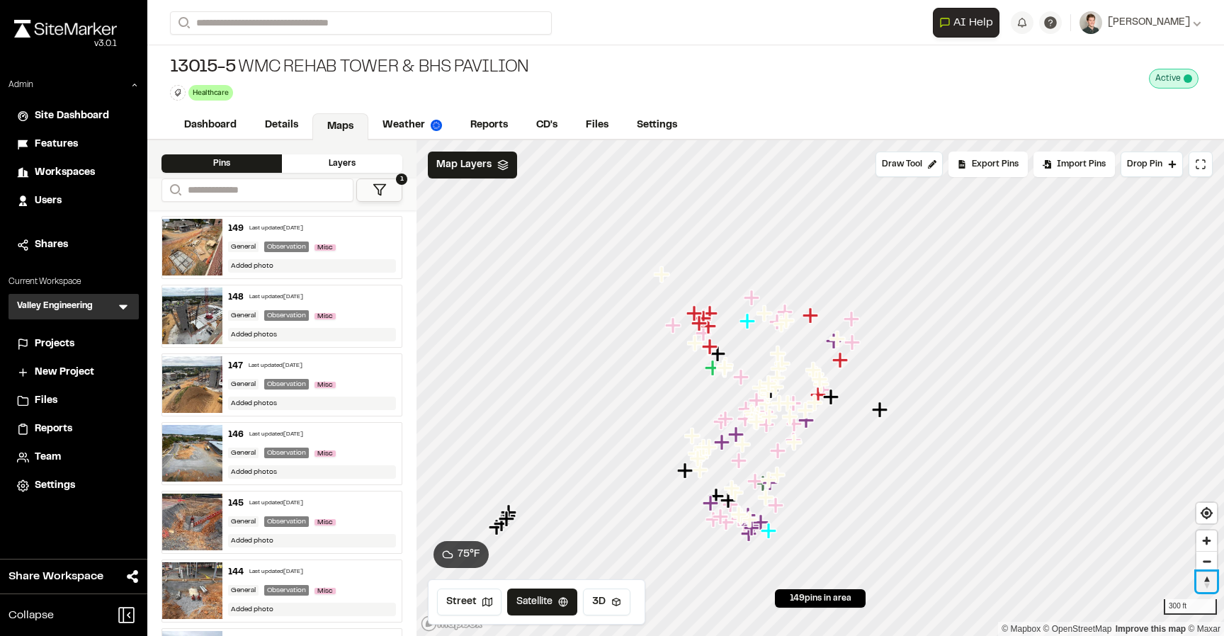
click at [1210, 584] on span "Reset bearing to north" at bounding box center [1206, 582] width 21 height 20
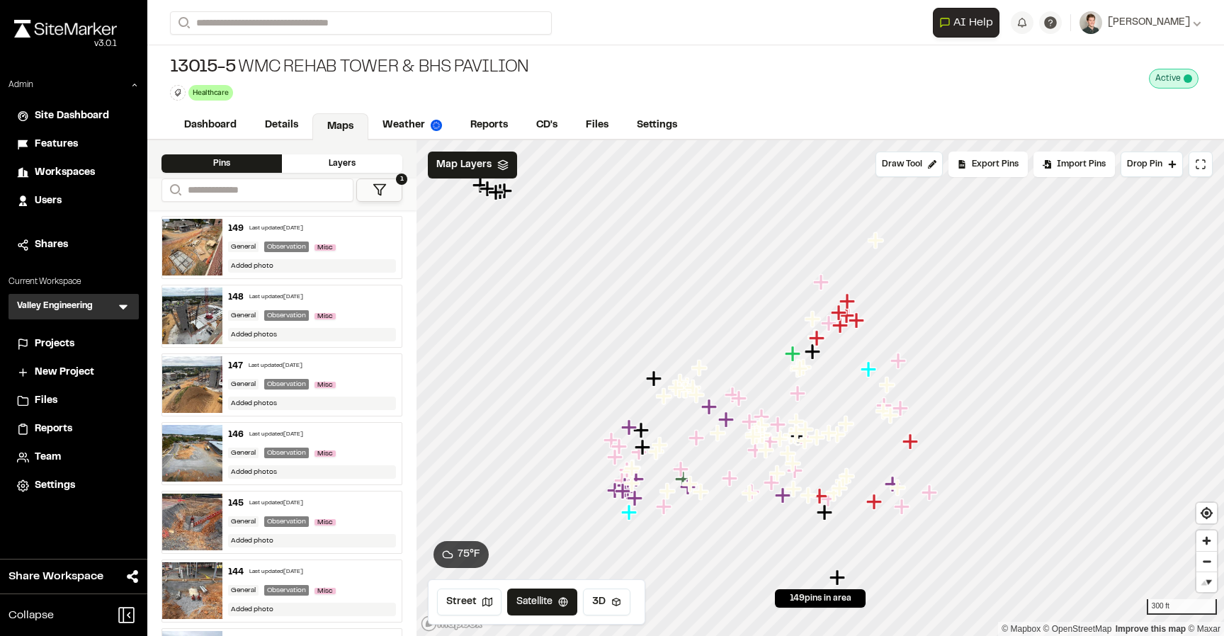
drag, startPoint x: 801, startPoint y: 317, endPoint x: 820, endPoint y: 435, distance: 119.1
click at [820, 436] on icon "Map marker" at bounding box center [817, 437] width 16 height 16
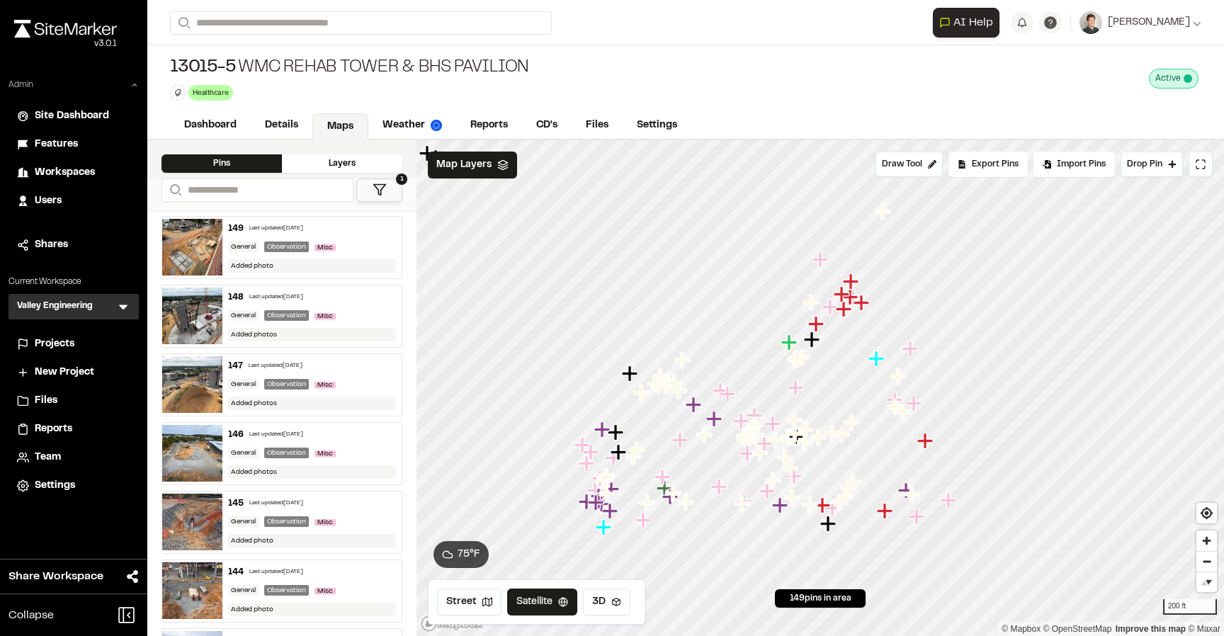
click at [135, 81] on icon at bounding box center [134, 85] width 8 height 8
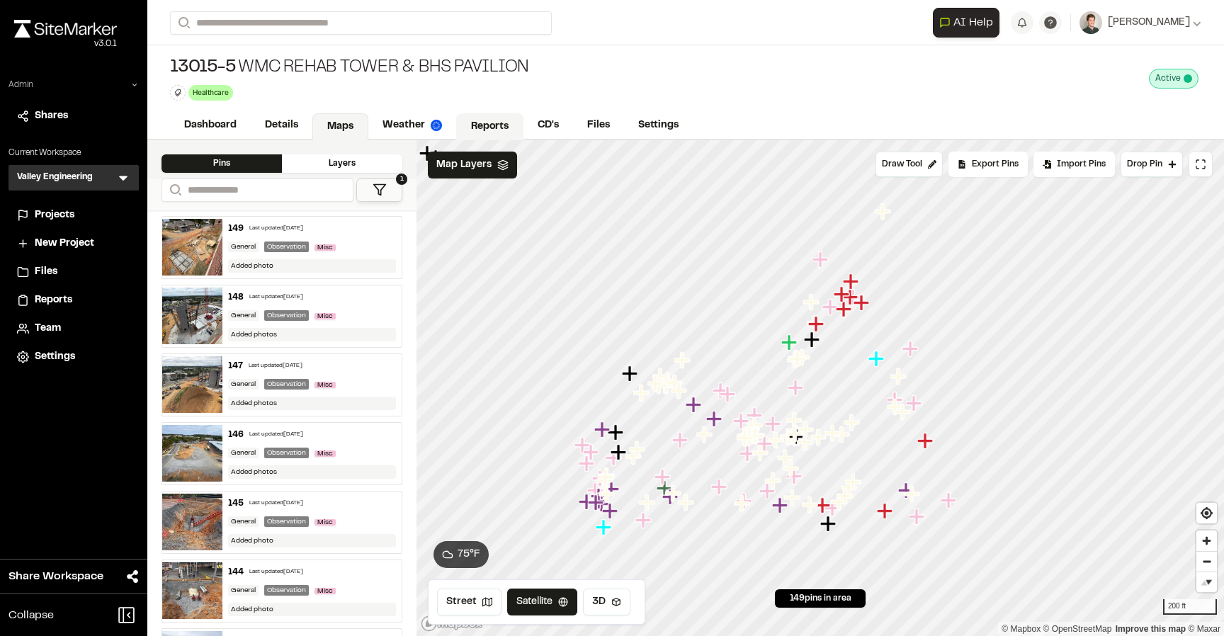
click at [500, 120] on link "Reports" at bounding box center [489, 126] width 67 height 27
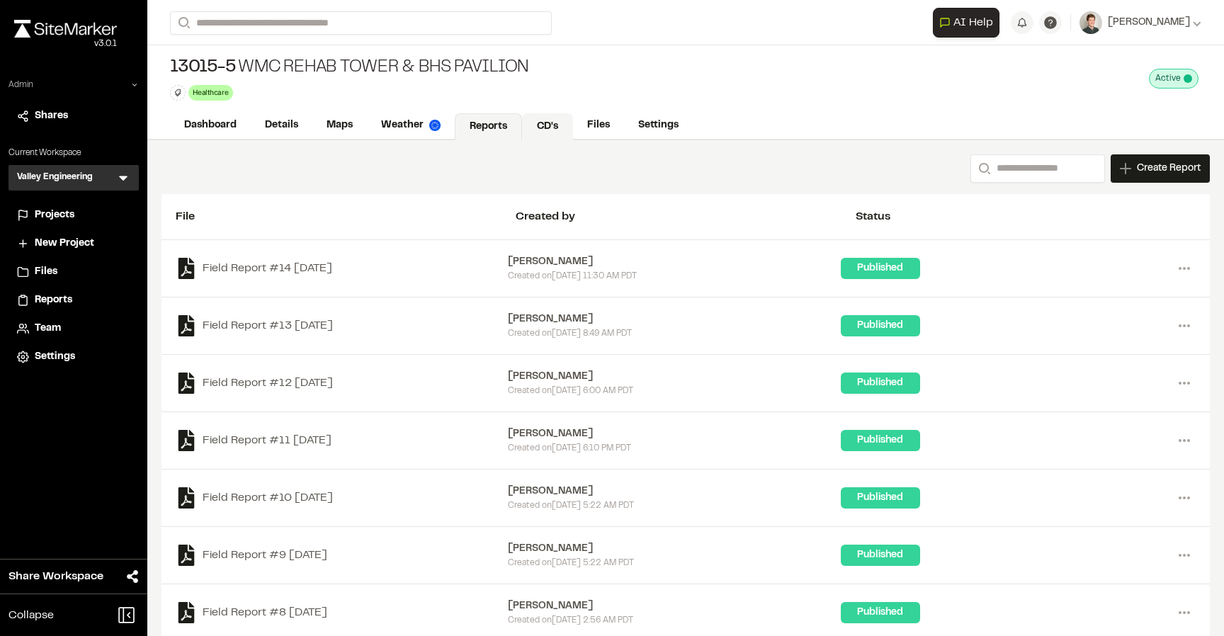
click at [550, 123] on link "CD's" at bounding box center [547, 126] width 51 height 27
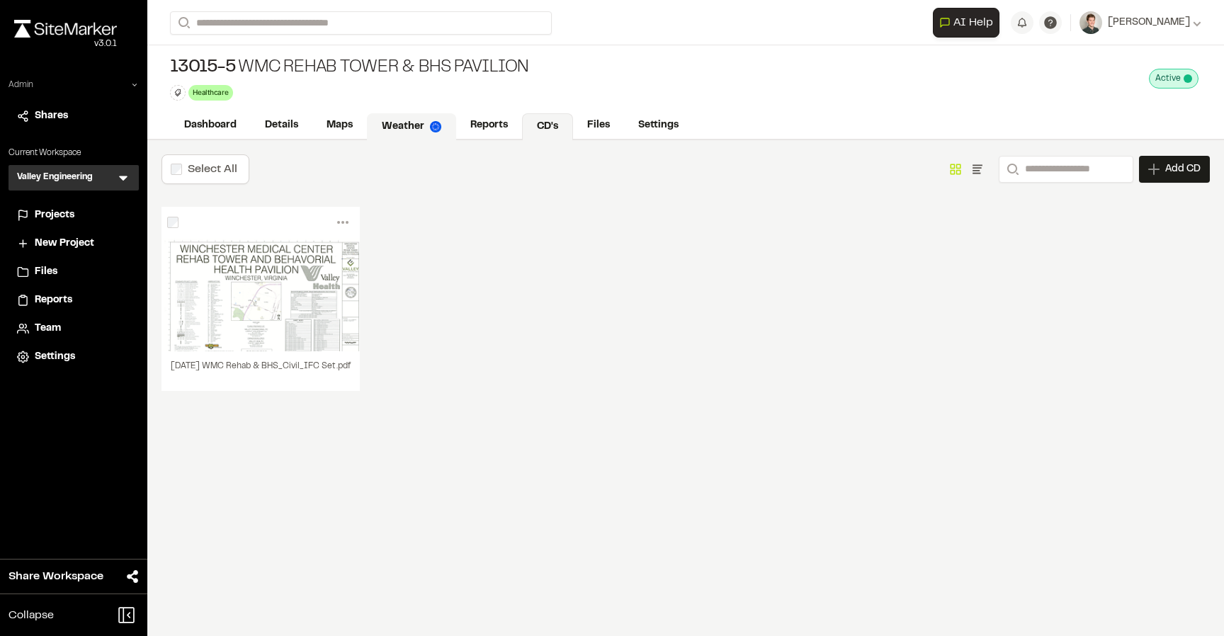
click at [411, 122] on link "Weather" at bounding box center [411, 126] width 89 height 27
